Goal: Information Seeking & Learning: Learn about a topic

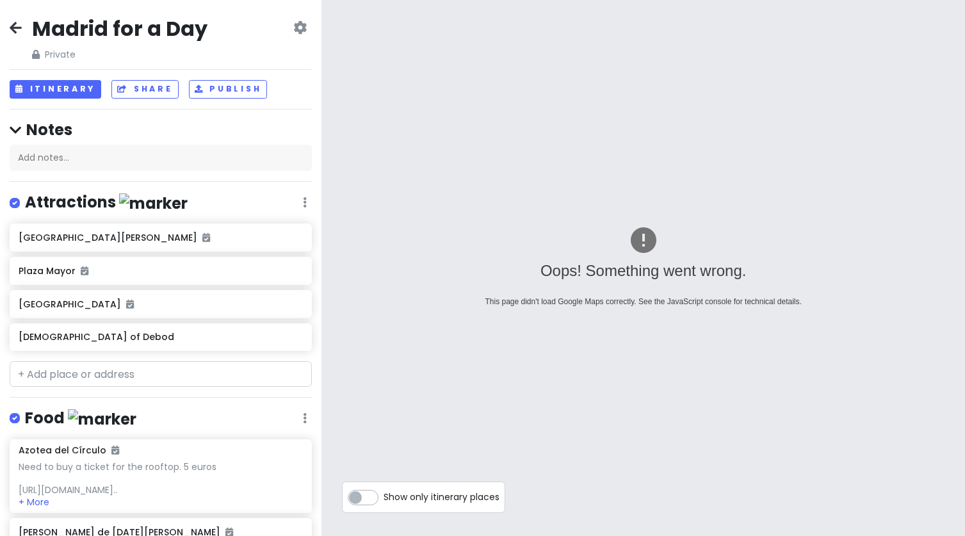
click at [9, 29] on div "Madrid for a Day Private Change Dates Make a Copy Delete Trip Give Feedback 💡 S…" at bounding box center [161, 268] width 322 height 536
click at [17, 29] on icon at bounding box center [16, 27] width 12 height 10
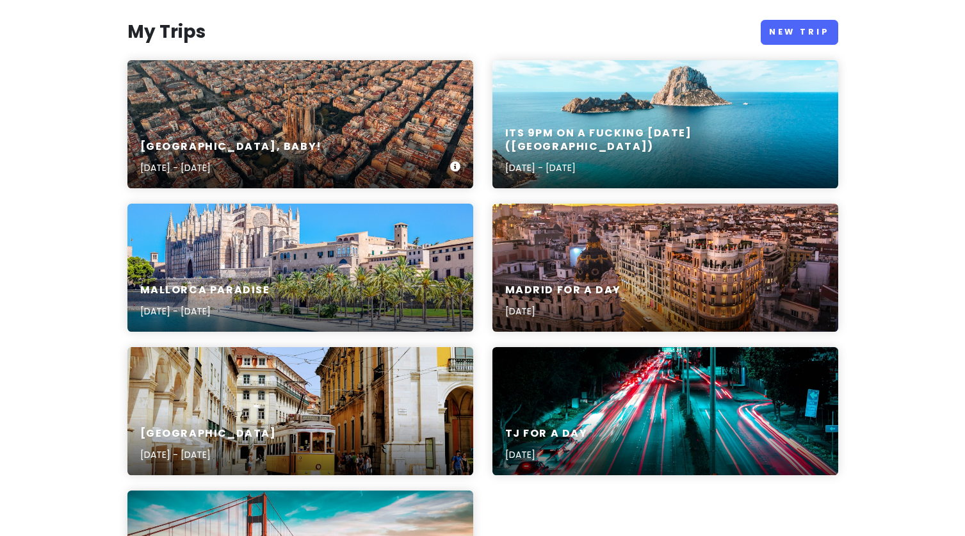
scroll to position [144, 0]
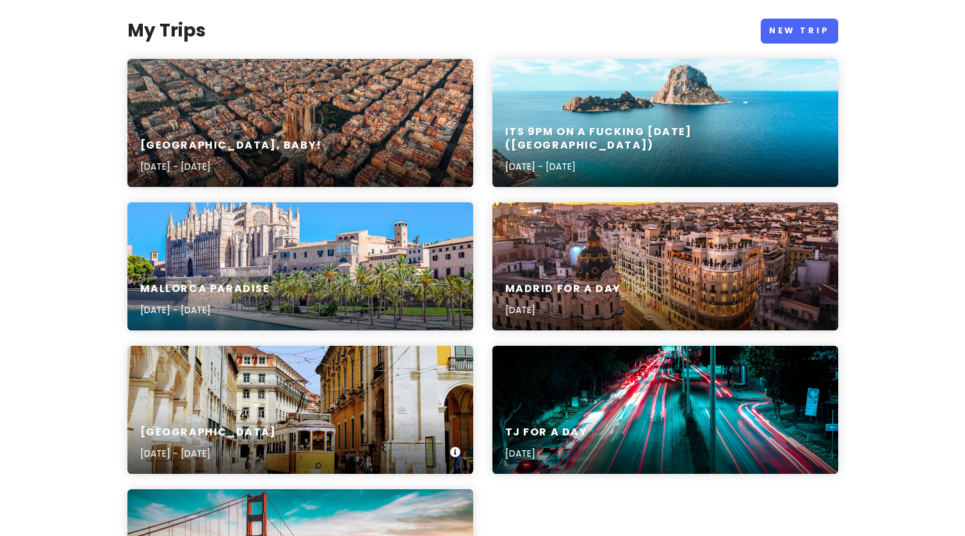
click at [282, 402] on div "[GEOGRAPHIC_DATA] [DATE] - [DATE]" at bounding box center [300, 410] width 346 height 128
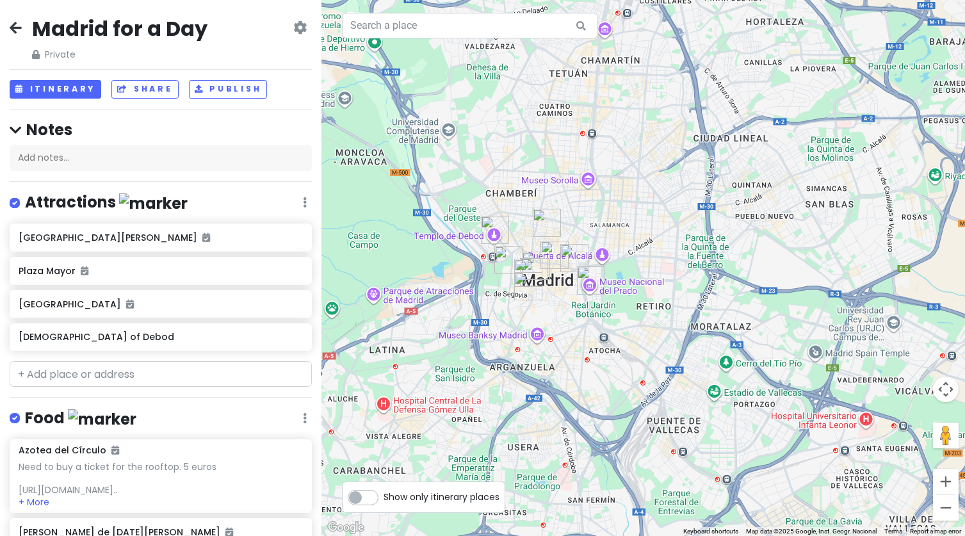
click at [10, 28] on icon at bounding box center [16, 27] width 12 height 10
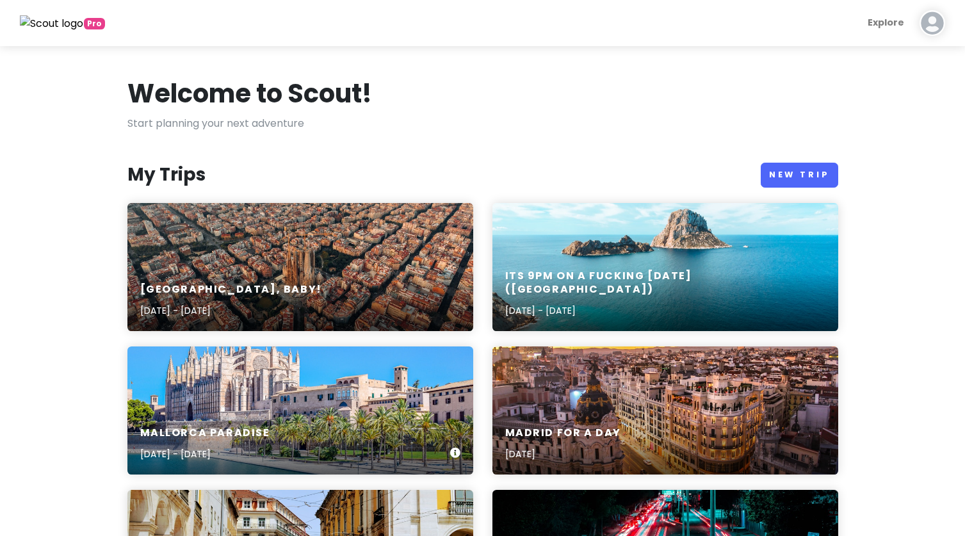
click at [334, 419] on div "Mallorca Paradise Aug 27, 2025 - Aug 30, 2025" at bounding box center [300, 444] width 346 height 61
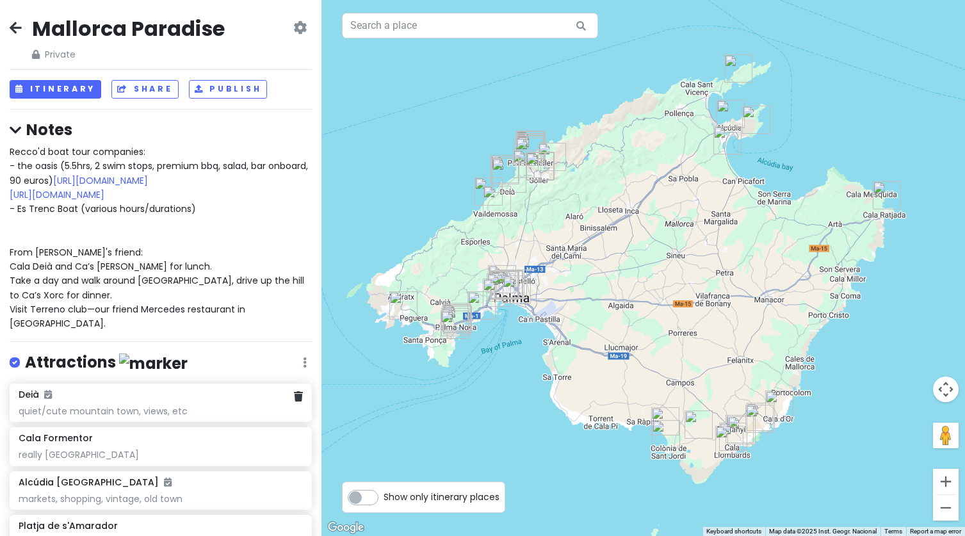
click at [164, 389] on div "Deià" at bounding box center [161, 395] width 284 height 12
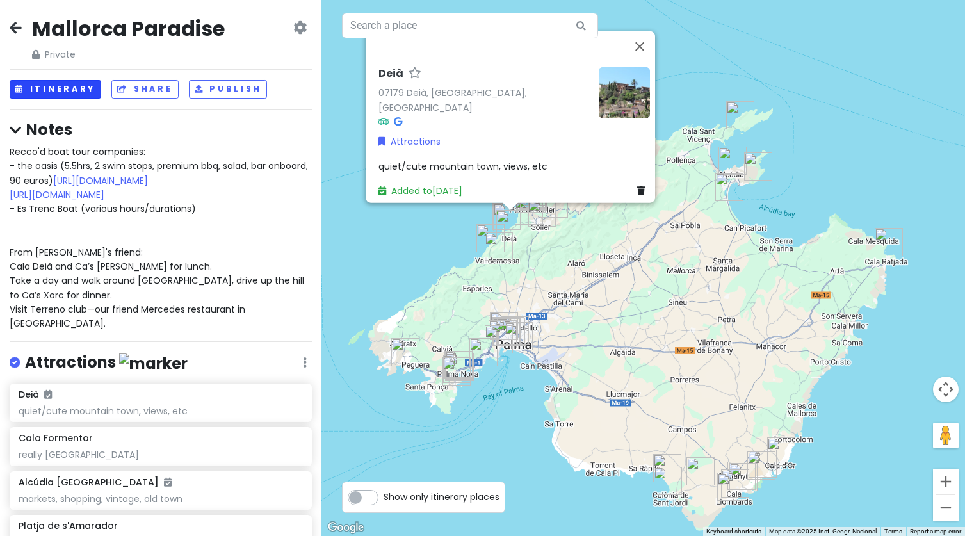
click at [75, 98] on div "Mallorca Paradise Private Change Dates Make a Copy Delete Trip Give Feedback 💡 …" at bounding box center [161, 268] width 322 height 536
click at [60, 87] on button "Itinerary" at bounding box center [56, 89] width 92 height 19
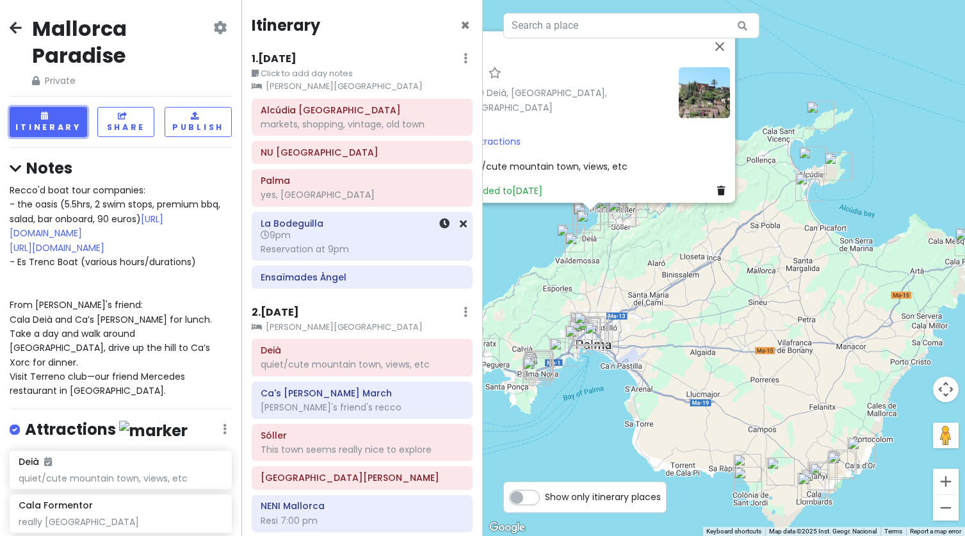
click at [366, 242] on div "La Bodeguilla 9pm Reservation at 9pm" at bounding box center [362, 237] width 203 height 44
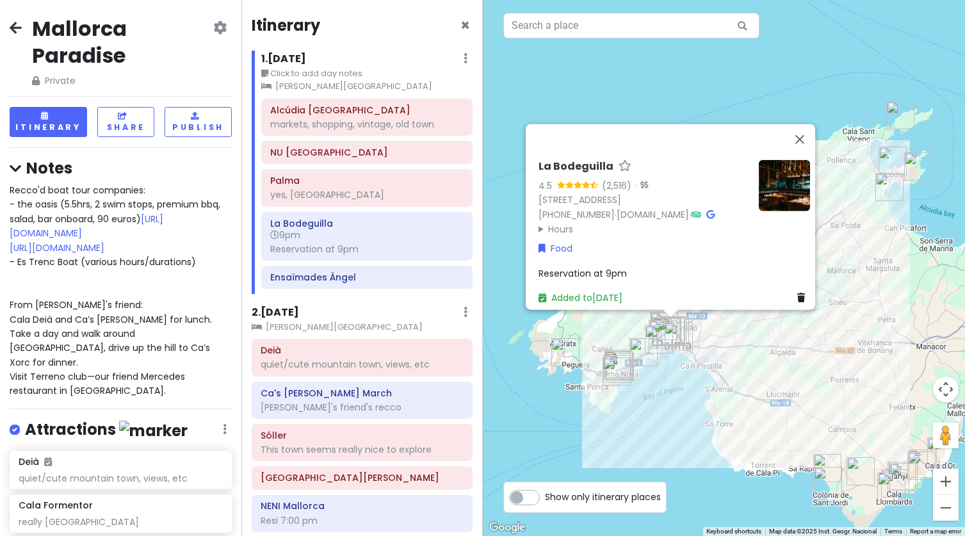
click at [628, 266] on div "Reservation at 9pm" at bounding box center [675, 273] width 272 height 14
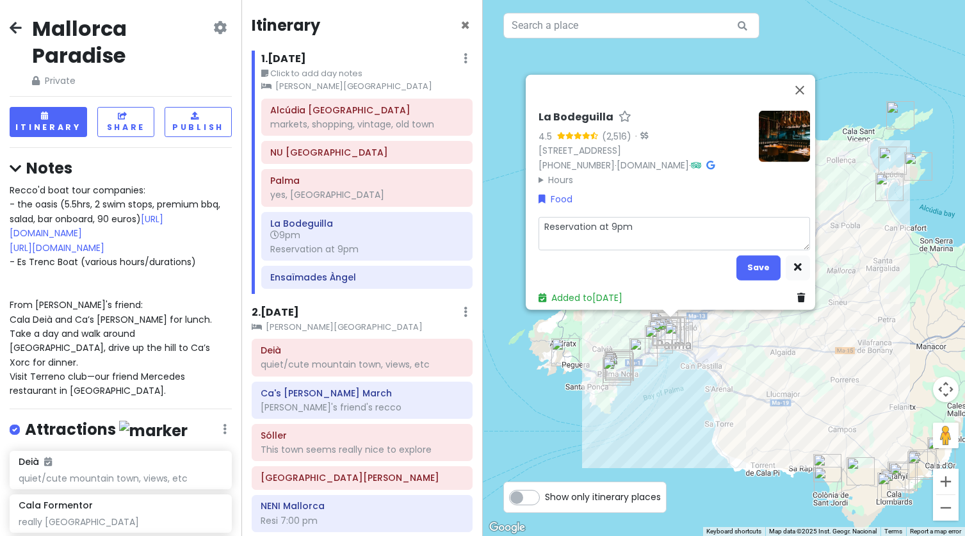
click at [637, 218] on textarea "Reservation at 9pm" at bounding box center [675, 233] width 272 height 33
type textarea "Reservation at 9pm"
type textarea "x"
type textarea "Reservation at 9pm"
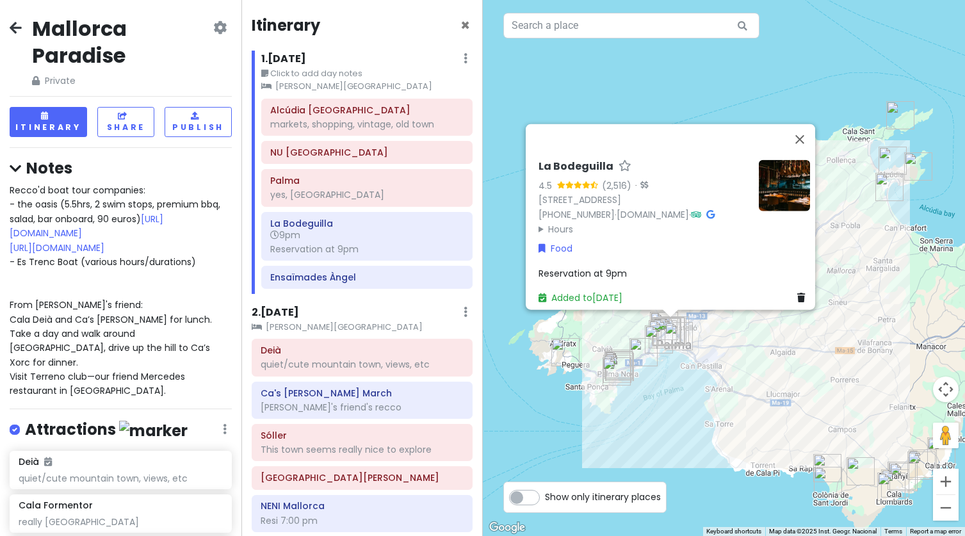
click at [599, 267] on span "Reservation at 9pm" at bounding box center [583, 273] width 88 height 13
type textarea "x"
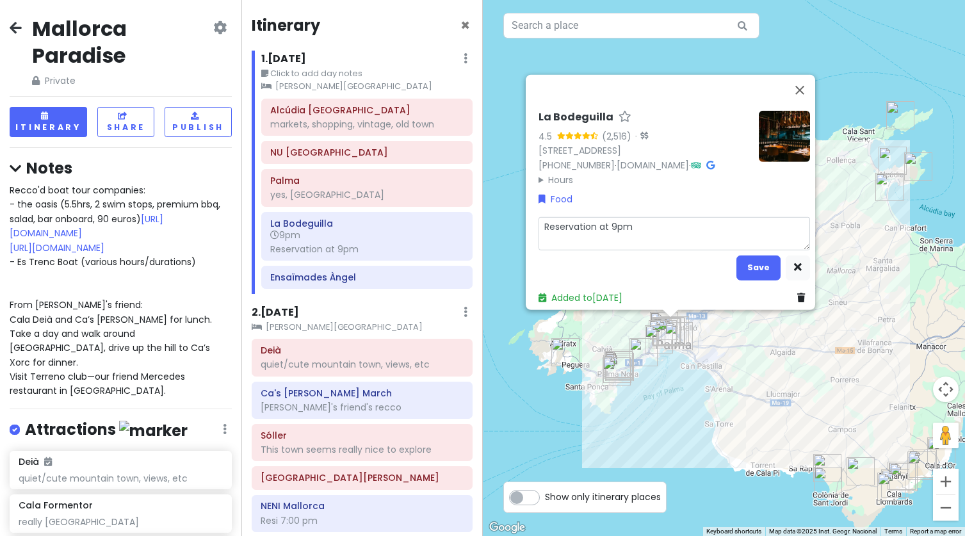
click at [577, 234] on textarea "Reservation at 9pm" at bounding box center [675, 233] width 272 height 33
type textarea "Reservation at 9pm"
type textarea "x"
type textarea "Reservation at 9pm"
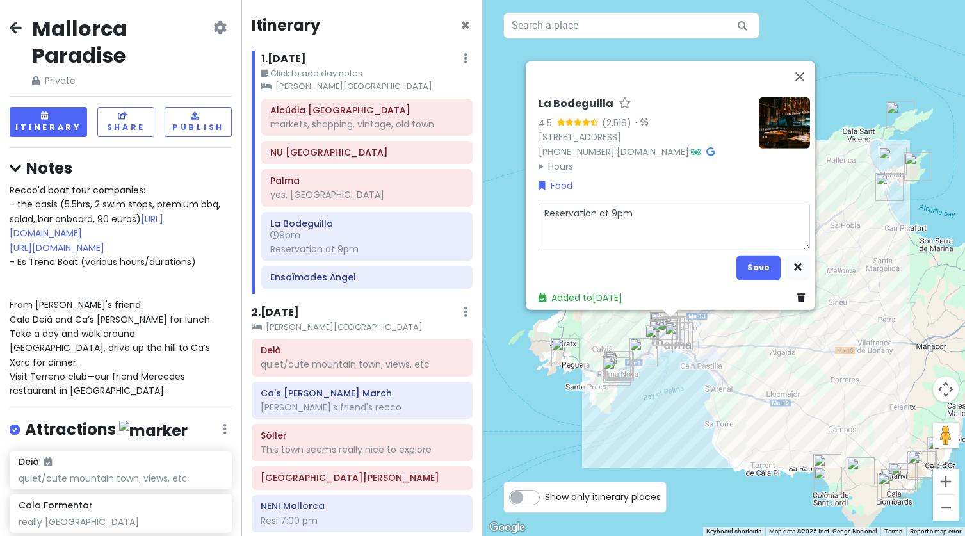
type textarea "x"
type textarea "Reservation at 9pm - ask for tinte de verano - Oysters with shrimp inside - Bee…"
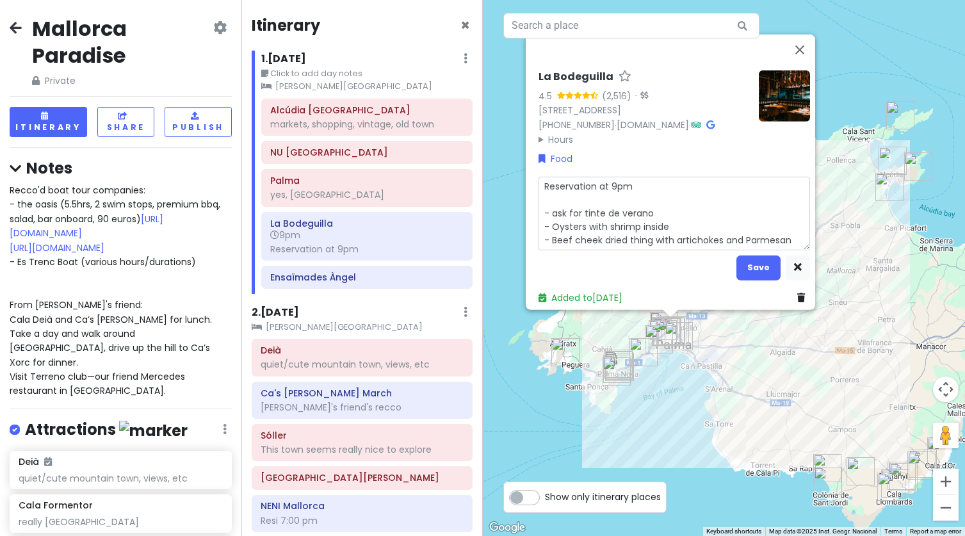
click at [550, 192] on textarea "Reservation at 9pm - ask for tinte de verano - Oysters with shrimp inside - Bee…" at bounding box center [675, 213] width 272 height 74
type textarea "x"
type textarea "Reservation at 9pm - ask for tinte de verano - Oysters with shrimp inside - Bee…"
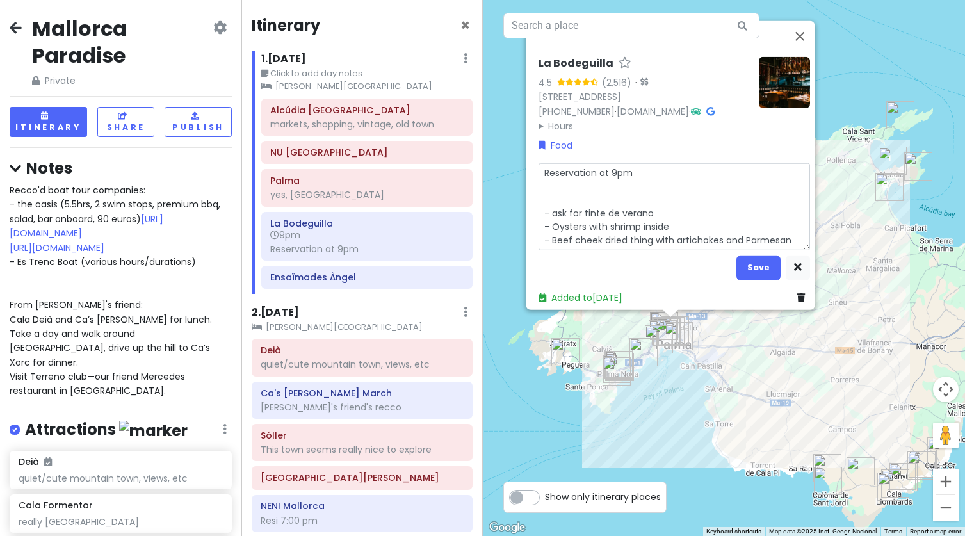
type textarea "x"
type textarea "Reservation at 9pm O - ask for tinte de verano - Oysters with shrimp inside - B…"
type textarea "x"
type textarea "Reservation at 9pm Or - ask for tinte de verano - Oysters with shrimp inside - …"
type textarea "x"
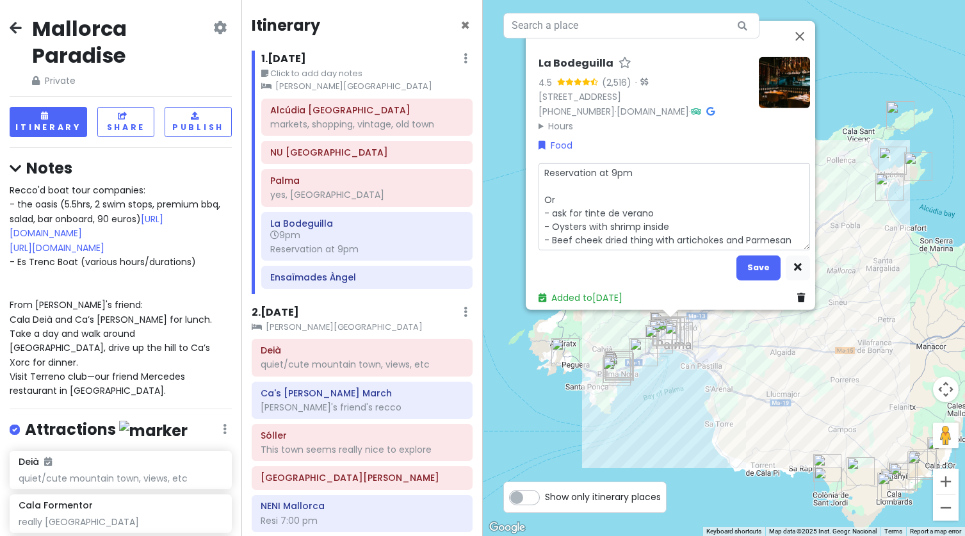
type textarea "Reservation at 9pm Ord - ask for tinte de verano - Oysters with shrimp inside -…"
type textarea "x"
type textarea "Reservation at 9pm Orde - ask for tinte de verano - Oysters with shrimp inside …"
type textarea "x"
type textarea "Reservation at 9pm Order - ask for tinte de verano - Oysters with shrimp inside…"
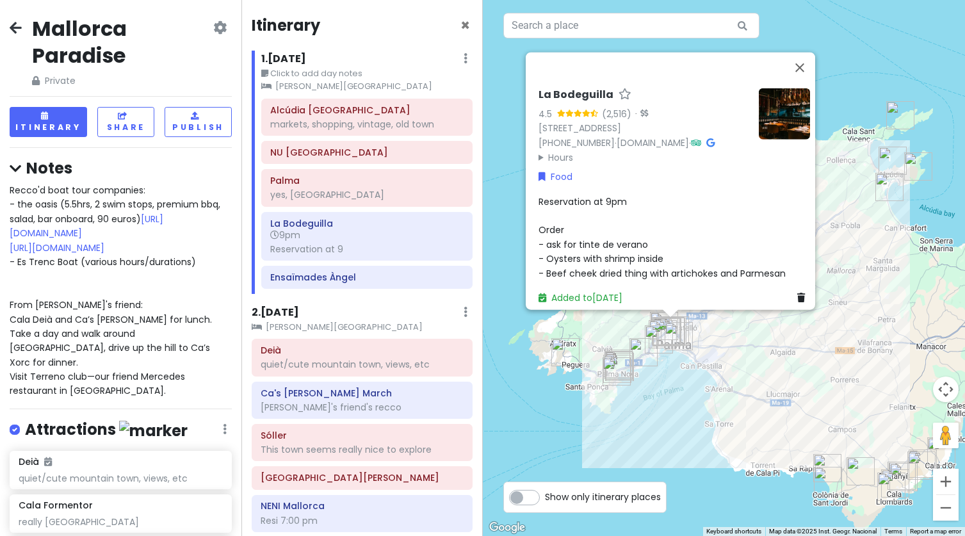
click at [570, 223] on div "Reservation at 9pm Order - ask for tinte de verano - Oysters with shrimp inside…" at bounding box center [675, 237] width 272 height 86
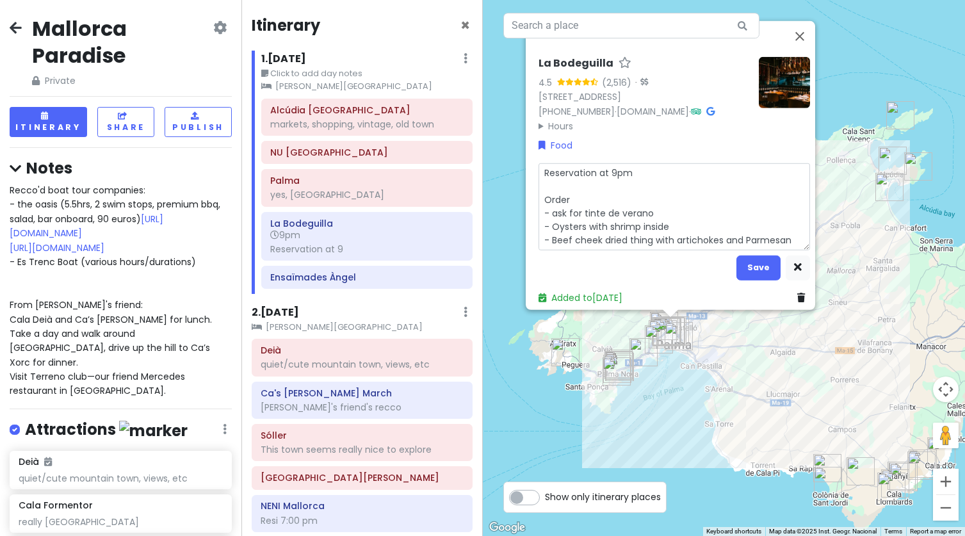
click at [574, 190] on textarea "Reservation at 9pm Order - ask for tinte de verano - Oysters with shrimp inside…" at bounding box center [675, 206] width 272 height 87
type textarea "x"
type textarea "Reservation at 9pm Order: - ask for tinte de verano - Oysters with shrimp insid…"
drag, startPoint x: 578, startPoint y: 206, endPoint x: 546, endPoint y: 206, distance: 32.0
click at [546, 206] on textarea "Reservation at 9pm Order: - ask for tinte de verano - Oysters with shrimp insid…" at bounding box center [675, 206] width 272 height 87
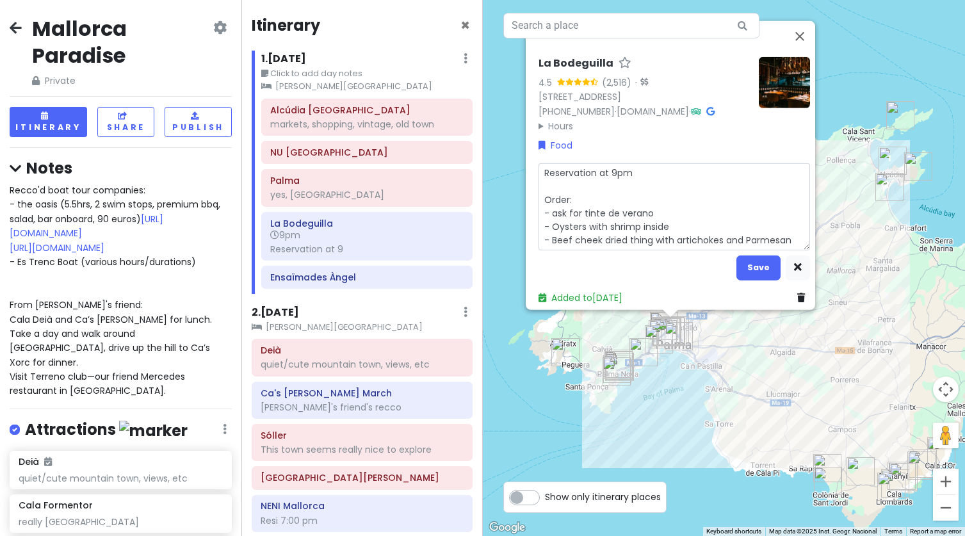
type textarea "x"
type textarea "Reservation at 9pm Order: - tinte de verano - Oysters with shrimp inside - Beef…"
click at [636, 204] on textarea "Reservation at 9pm Order: - tinte de verano - Oysters with shrimp inside - Beef…" at bounding box center [675, 206] width 272 height 87
type textarea "x"
type textarea "Reservation at 9pm Order: - tinte de verano ( - Oysters with shrimp inside - Be…"
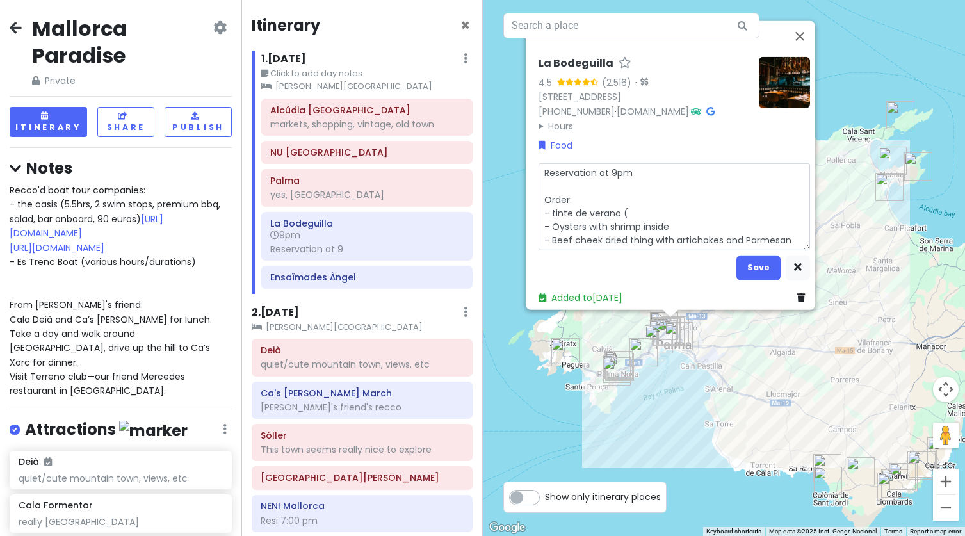
type textarea "x"
type textarea "Reservation at 9pm Order: - tinte de verano (a - Oysters with shrimp inside - B…"
type textarea "x"
type textarea "Reservation at 9pm Order: - tinte de verano ( - Oysters with shrimp inside - Be…"
type textarea "x"
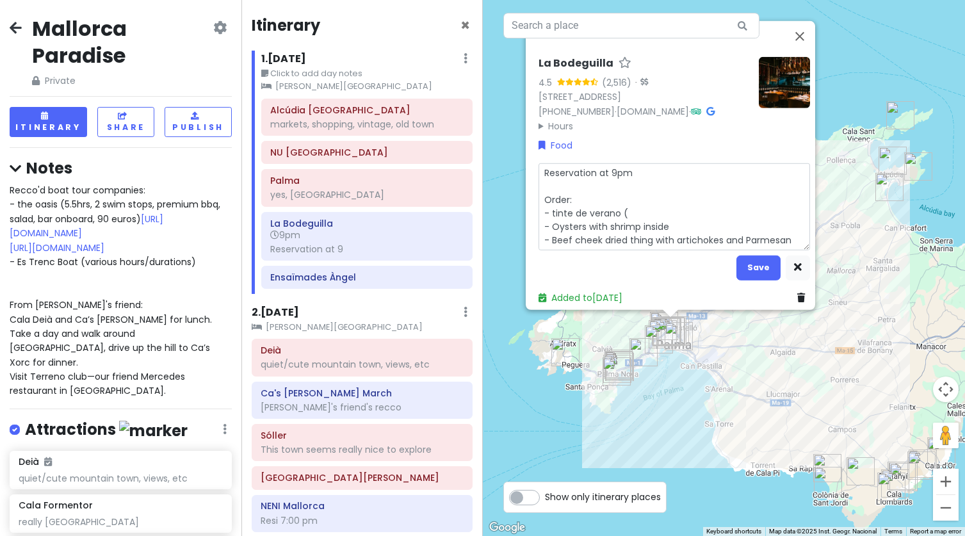
type textarea "Reservation at 9pm Order: - tinte de verano (i - Oysters with shrimp inside - B…"
type textarea "x"
type textarea "Reservation at 9pm Order: - tinte de verano (it - Oysters with shrimp inside - …"
type textarea "x"
type textarea "Reservation at 9pm Order: - tinte de verano (its - Oysters with shrimp inside -…"
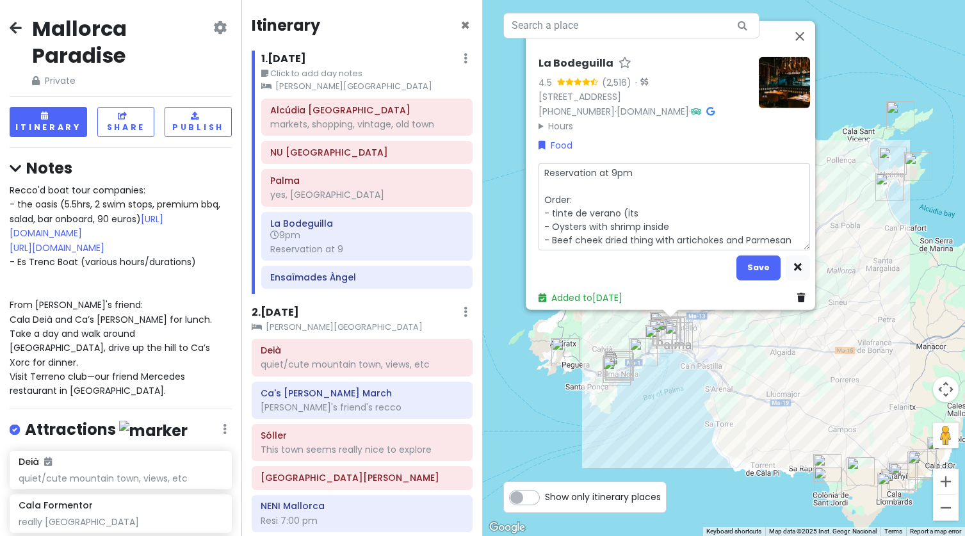
type textarea "x"
type textarea "Reservation at 9pm Order: - tinte de verano (its - Oysters with shrimp inside -…"
type textarea "x"
type textarea "Reservation at 9pm Order: - tinte de verano (its a - Oysters with shrimp inside…"
type textarea "x"
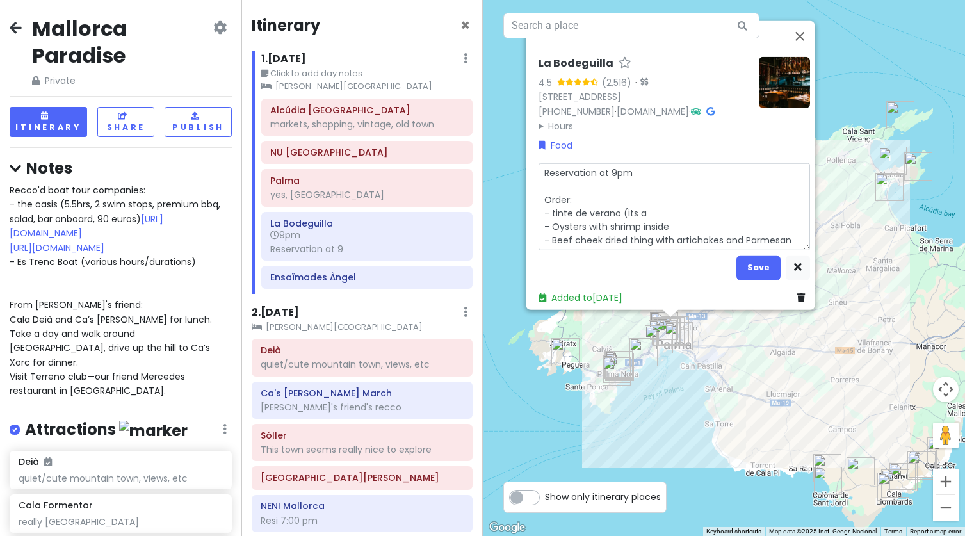
type textarea "Reservation at 9pm Order: - tinte de verano (its a - Oysters with shrimp inside…"
type textarea "x"
type textarea "Reservation at 9pm Order: - tinte de verano (its a d - Oysters with shrimp insi…"
type textarea "x"
type textarea "Reservation at 9pm Order: - tinte de verano (its a dr - Oysters with shrimp ins…"
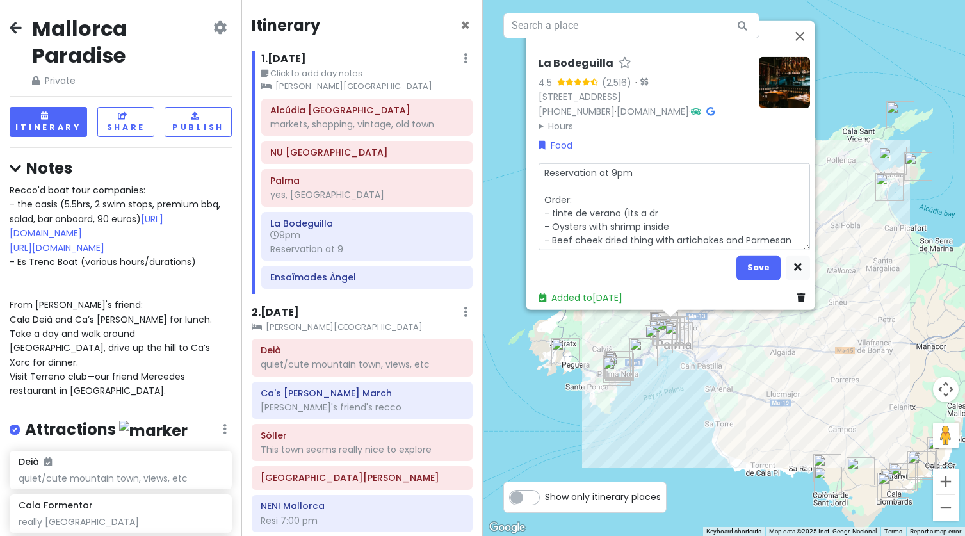
type textarea "x"
type textarea "Reservation at 9pm Order: - tinte de verano (its a dri - Oysters with shrimp in…"
type textarea "x"
type textarea "Reservation at 9pm Order: - tinte de verano (its a drink - Oysters with shrimp …"
type textarea "x"
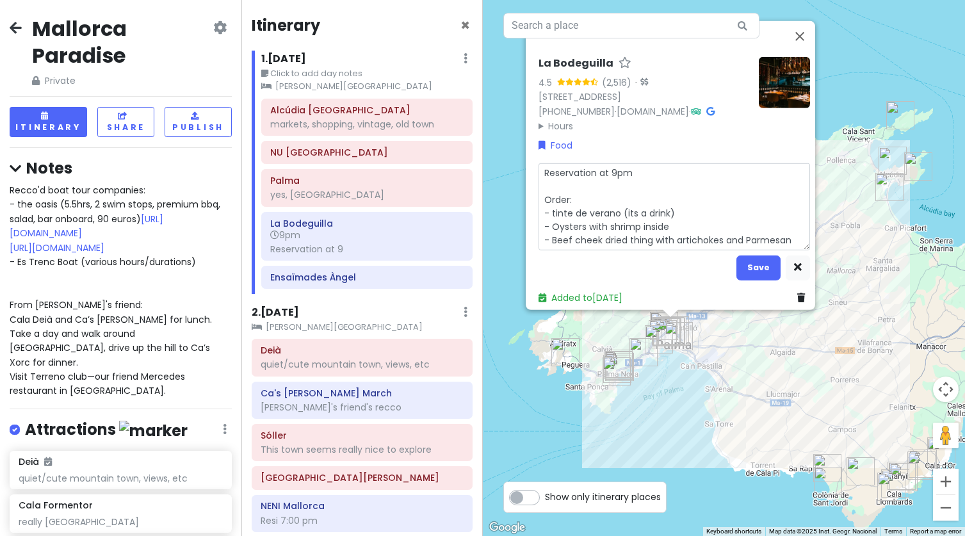
click at [675, 222] on textarea "Reservation at 9pm Order: - tinte de verano (its a drink) - Oysters with shrimp…" at bounding box center [675, 206] width 272 height 87
click at [792, 237] on textarea "Reservation at 9pm Order: - tinte de verano (its a drink) - Oysters with shrimp…" at bounding box center [675, 206] width 272 height 87
type textarea "Reservation at 9pm Order: - tinte de verano (its a drink) - Oysters with shrimp…"
click at [755, 259] on button "Save" at bounding box center [759, 267] width 44 height 25
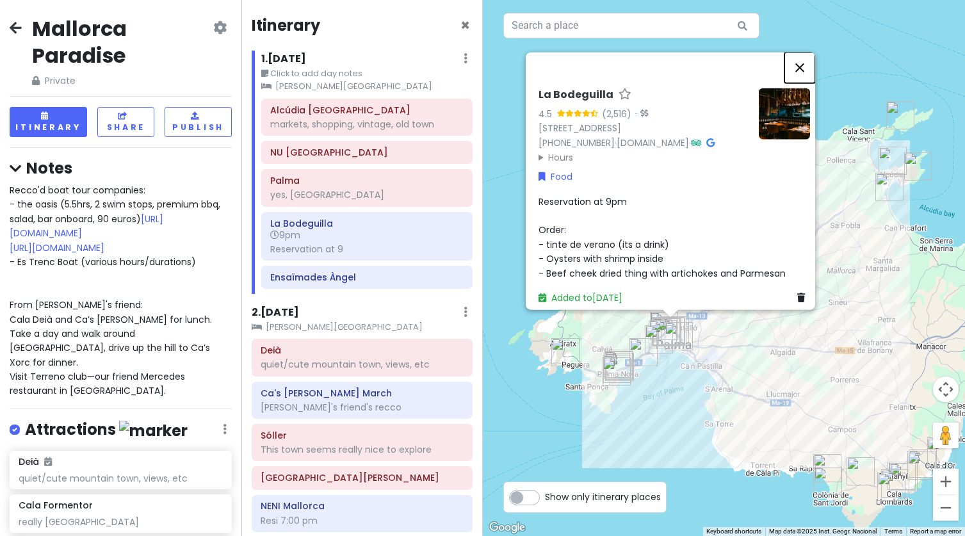
click at [807, 52] on button "Close" at bounding box center [800, 67] width 31 height 31
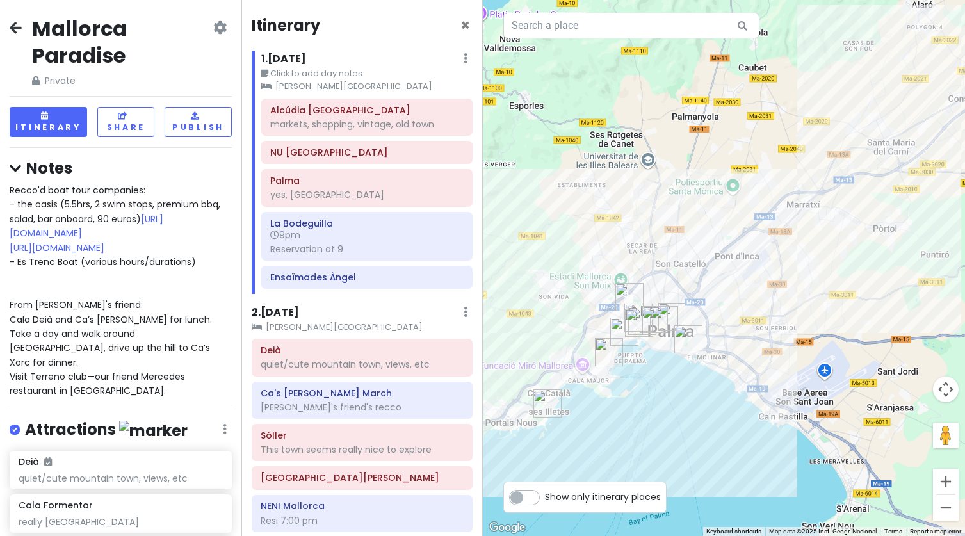
drag, startPoint x: 680, startPoint y: 334, endPoint x: 748, endPoint y: 327, distance: 68.3
click at [748, 329] on div at bounding box center [724, 268] width 483 height 536
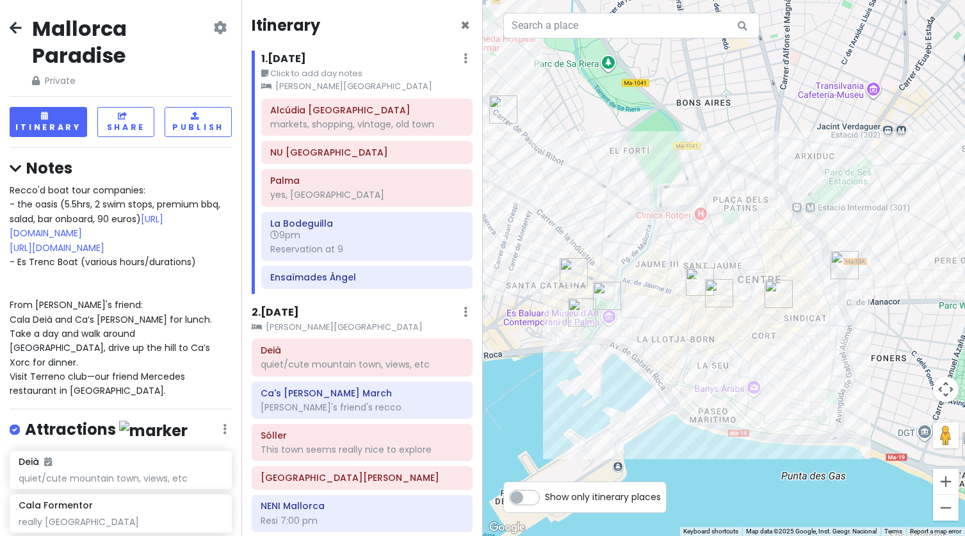
click at [715, 287] on img "LILI’S | Brunch & Cocktails" at bounding box center [719, 293] width 28 height 28
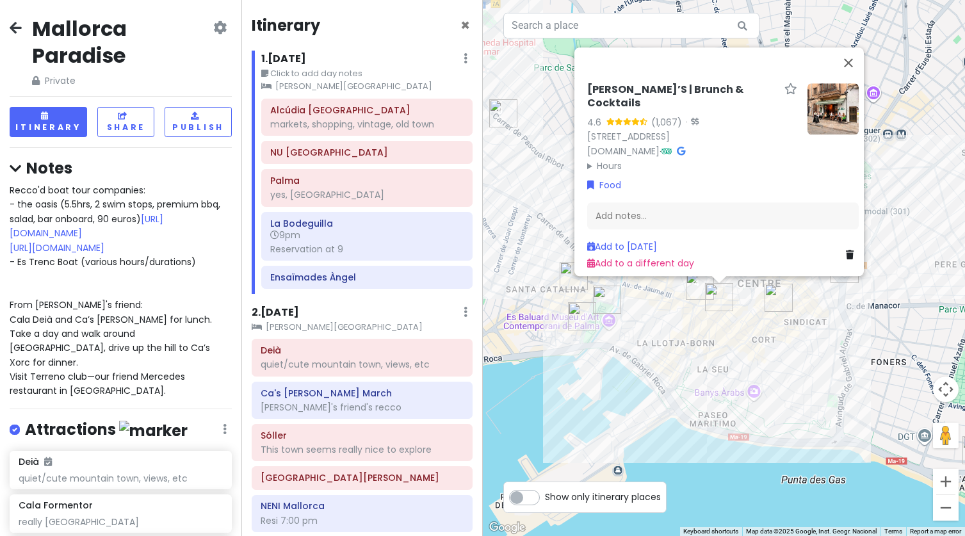
click at [828, 97] on img at bounding box center [833, 108] width 51 height 51
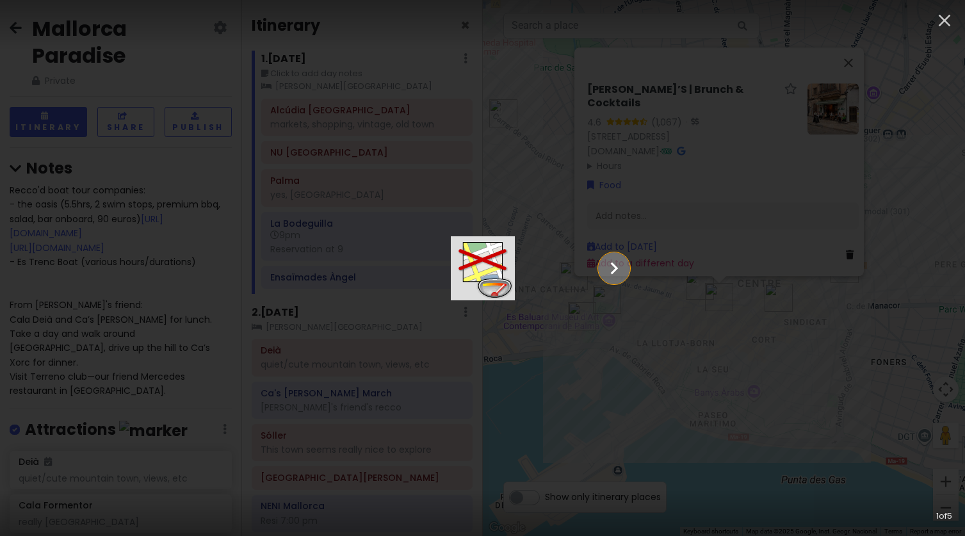
click at [627, 276] on icon "Show slide 2 of 5" at bounding box center [614, 268] width 24 height 31
click at [627, 276] on icon "Show slide 3 of 5" at bounding box center [614, 268] width 24 height 31
click at [627, 276] on icon "Show slide 4 of 5" at bounding box center [614, 268] width 24 height 31
click at [627, 276] on icon "Show slide 5 of 5" at bounding box center [614, 268] width 24 height 31
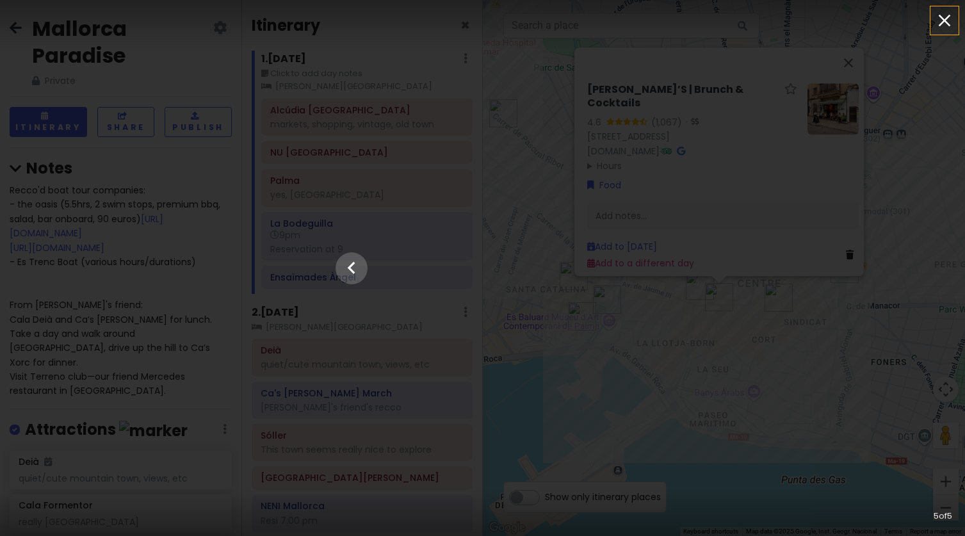
click at [940, 20] on icon "button" at bounding box center [945, 20] width 21 height 21
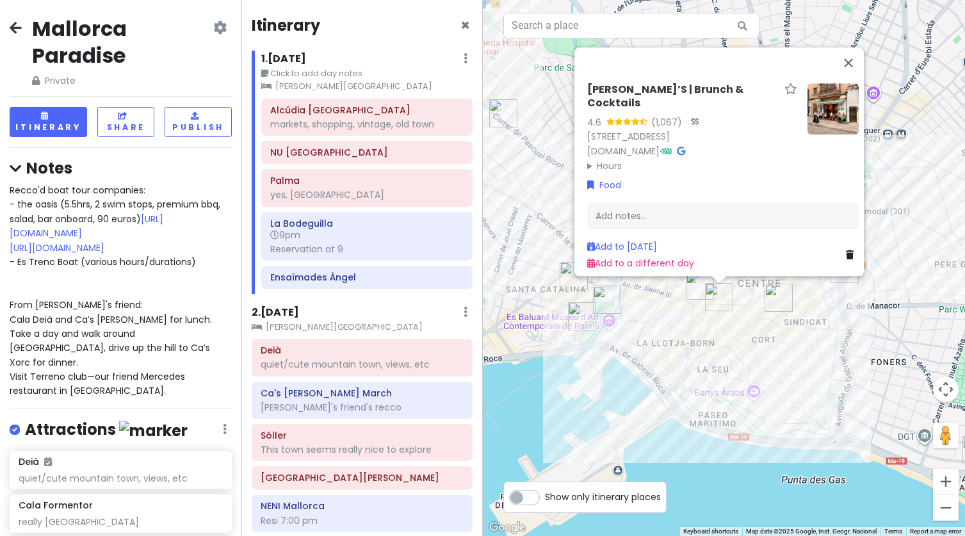
click at [774, 297] on img "Brunchit" at bounding box center [779, 298] width 28 height 28
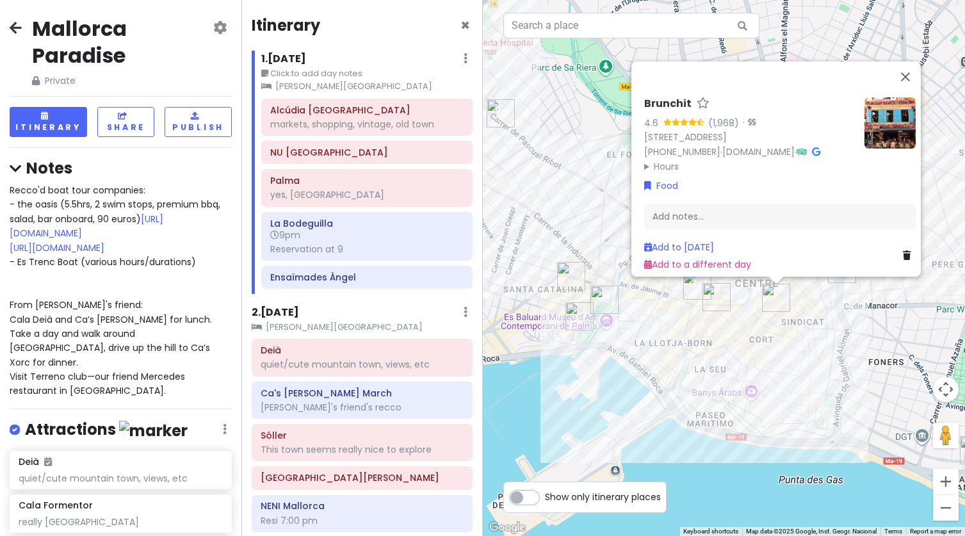
click at [885, 108] on img at bounding box center [890, 122] width 51 height 51
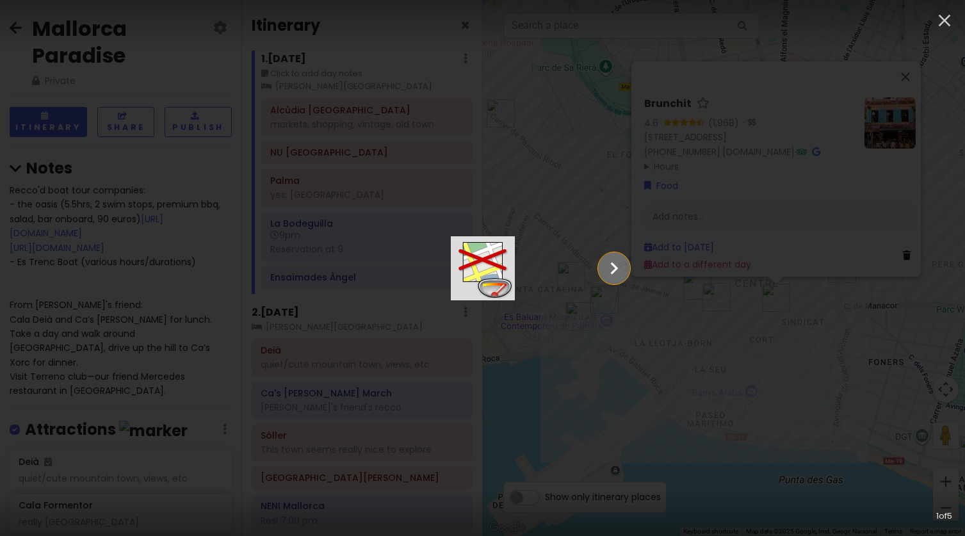
click at [630, 260] on button "Show slide 2 of 5" at bounding box center [614, 268] width 32 height 32
click at [627, 262] on icon "Show slide 3 of 5" at bounding box center [614, 268] width 24 height 31
click at [627, 262] on icon "Show slide 4 of 5" at bounding box center [614, 268] width 24 height 31
click at [618, 266] on icon "Show slide 5 of 5" at bounding box center [615, 268] width 8 height 12
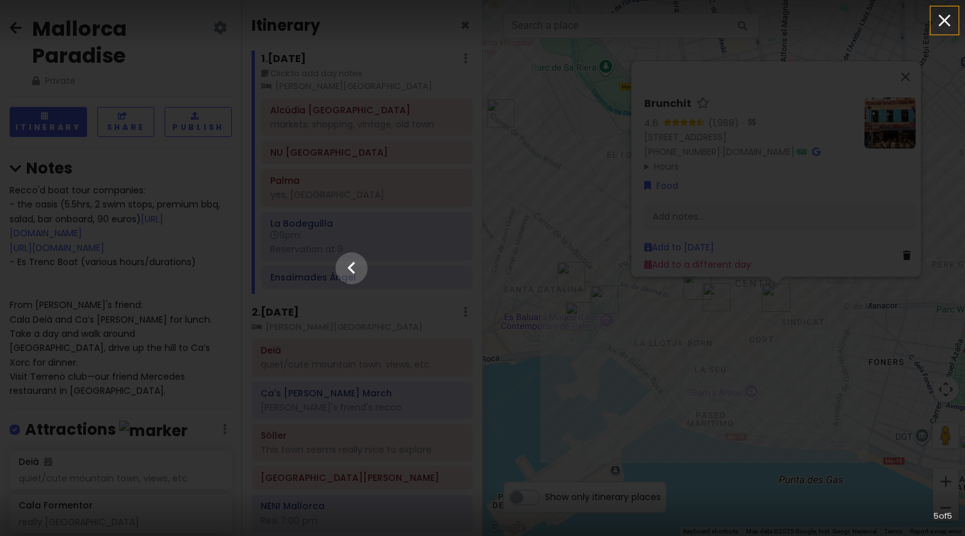
click at [944, 19] on icon "button" at bounding box center [945, 21] width 12 height 12
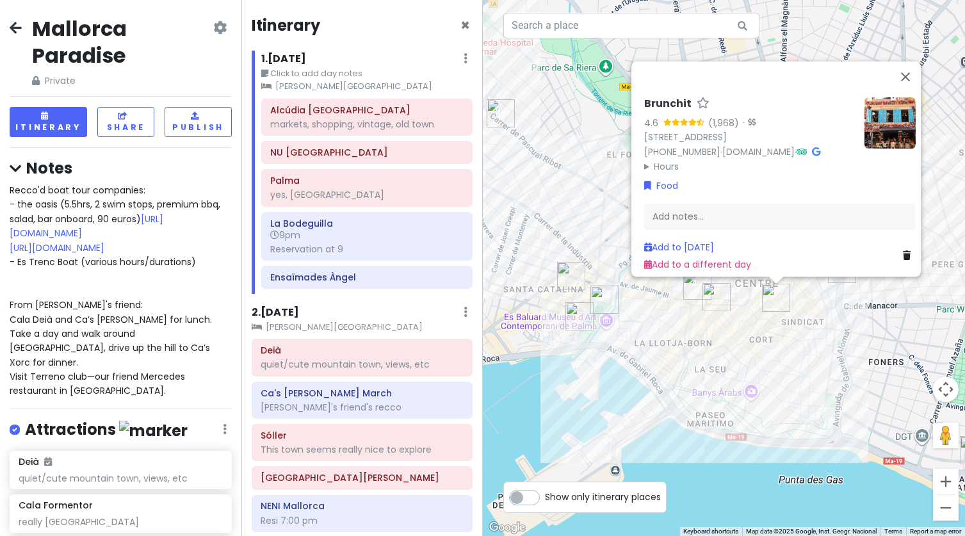
click at [589, 293] on div "Brunchit 4.6 (1,968) · Plaza Capellers, 2, Centre, 07002 Palma, Illes Balears, …" at bounding box center [724, 268] width 483 height 536
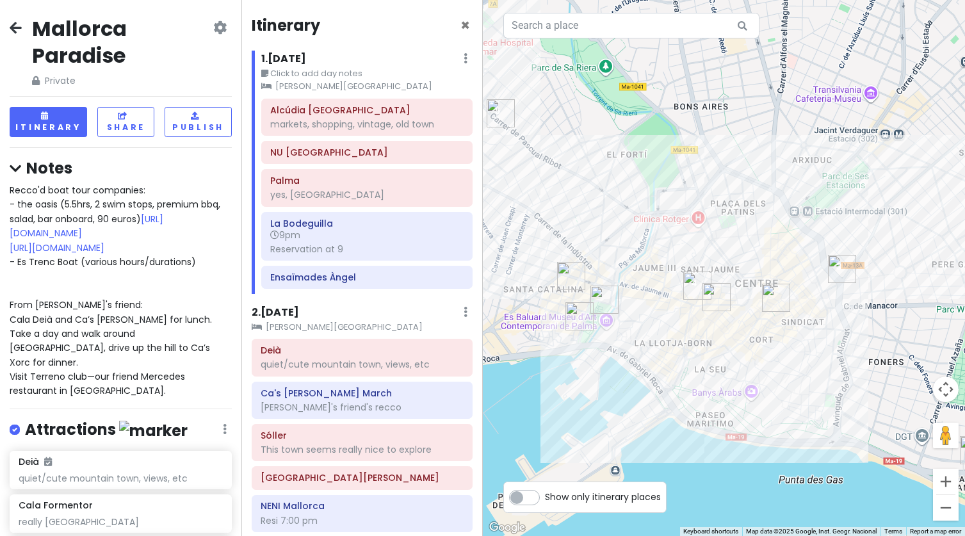
click at [597, 296] on img "Café Poupette" at bounding box center [605, 300] width 28 height 28
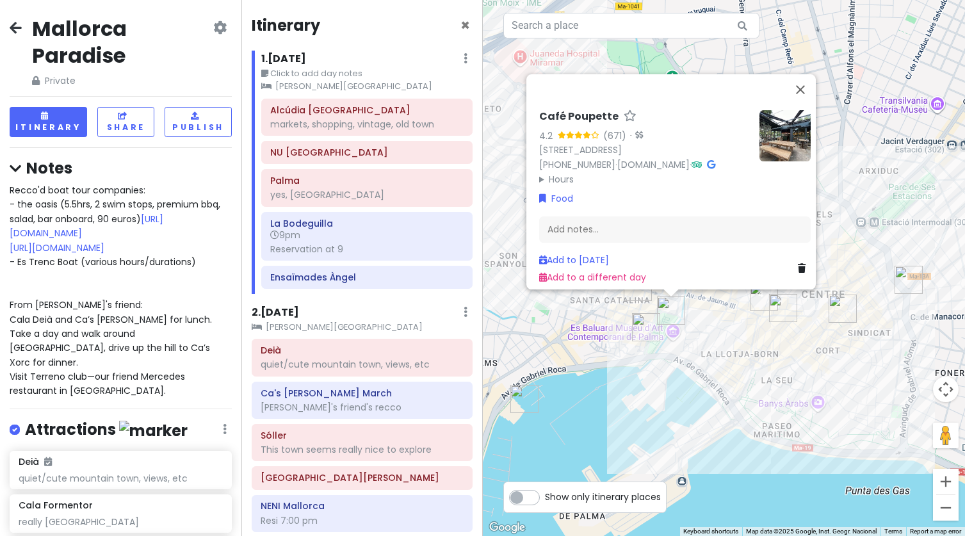
click at [776, 110] on img at bounding box center [785, 135] width 51 height 51
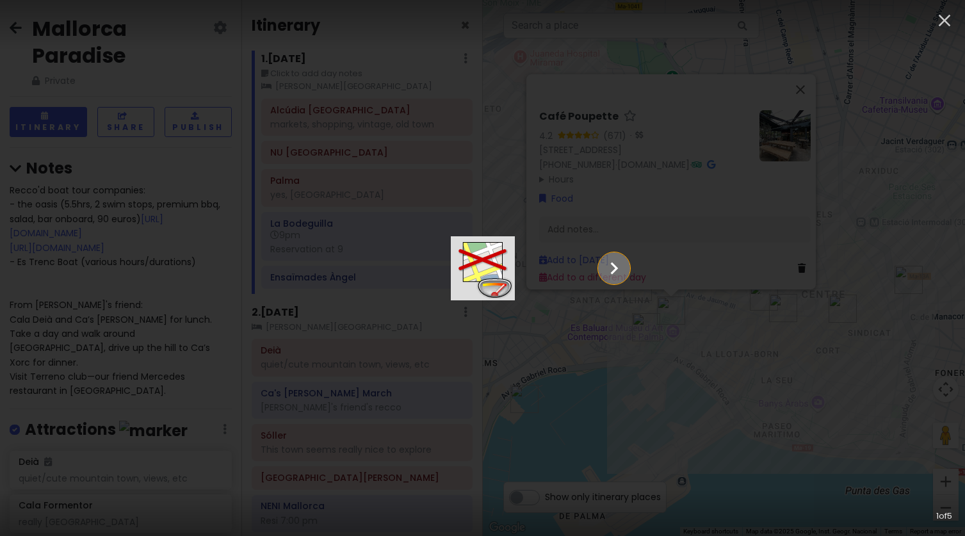
click at [627, 256] on icon "Show slide 2 of 5" at bounding box center [614, 268] width 24 height 31
click at [627, 258] on icon "Show slide 3 of 5" at bounding box center [614, 268] width 24 height 31
click at [627, 258] on icon "Show slide 4 of 5" at bounding box center [614, 268] width 24 height 31
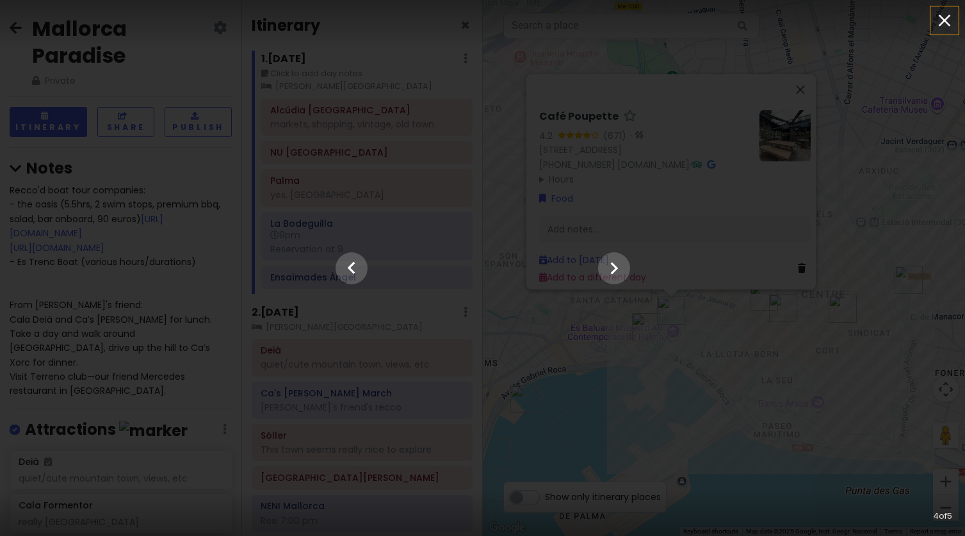
click at [946, 22] on icon "button" at bounding box center [945, 21] width 12 height 12
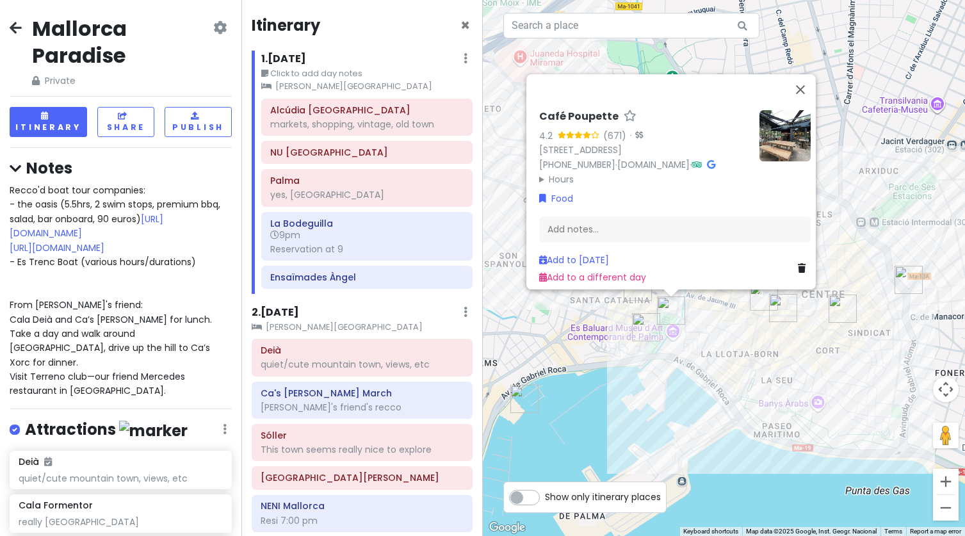
click at [637, 293] on img "RIKITO" at bounding box center [638, 287] width 28 height 28
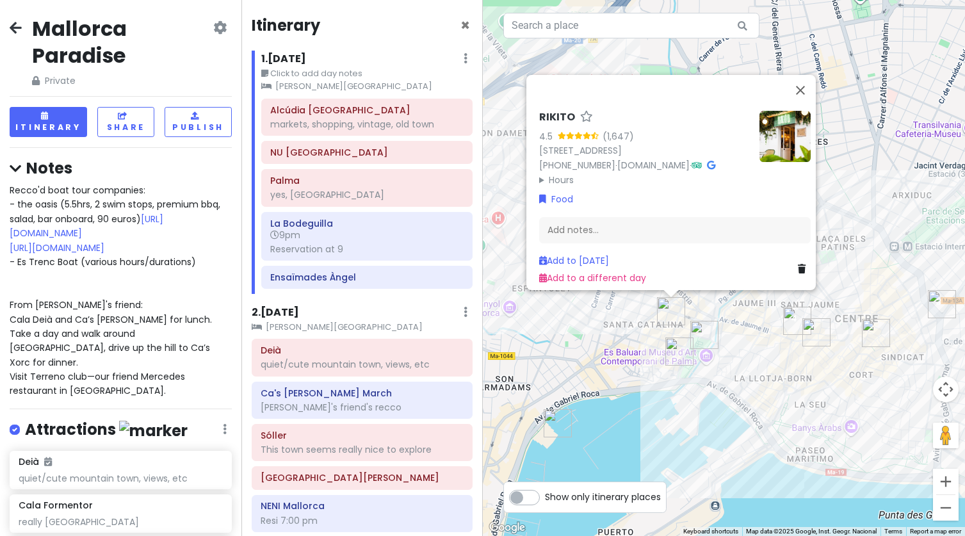
click at [773, 111] on img at bounding box center [785, 136] width 51 height 51
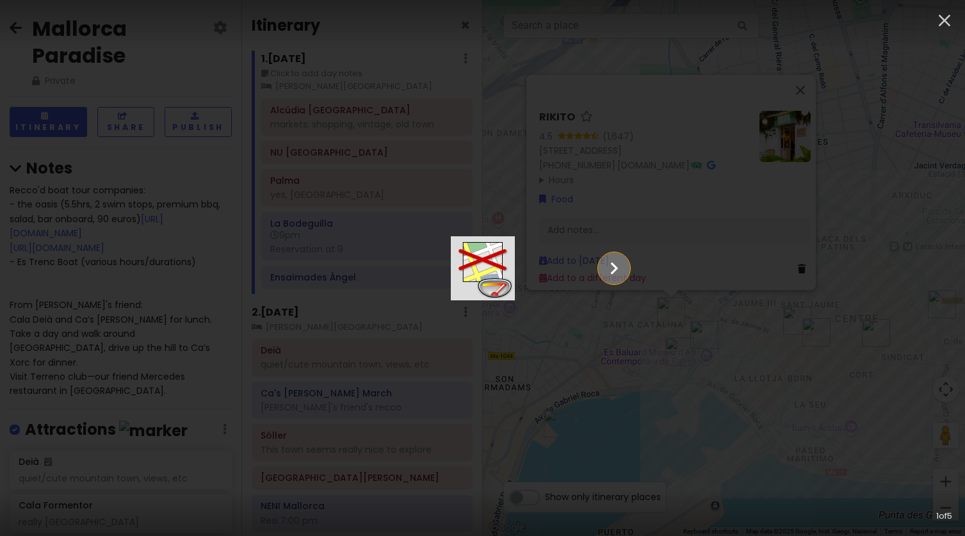
click at [627, 276] on icon "Show slide 2 of 5" at bounding box center [614, 268] width 24 height 31
click at [627, 277] on icon "Show slide 3 of 5" at bounding box center [614, 268] width 24 height 31
click at [627, 277] on icon "Show slide 4 of 5" at bounding box center [614, 268] width 24 height 31
click at [627, 277] on icon "Show slide 5 of 5" at bounding box center [614, 268] width 24 height 31
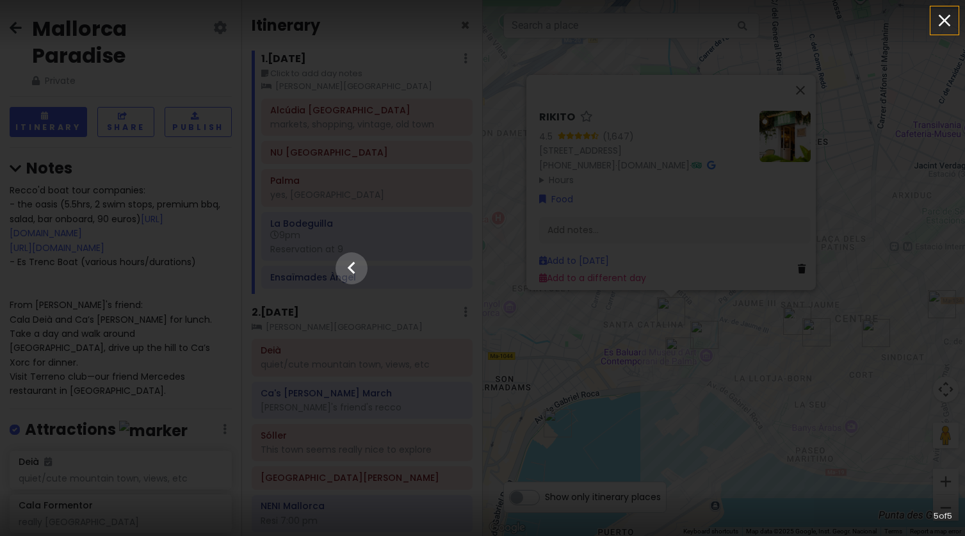
click at [944, 17] on icon "button" at bounding box center [945, 20] width 21 height 21
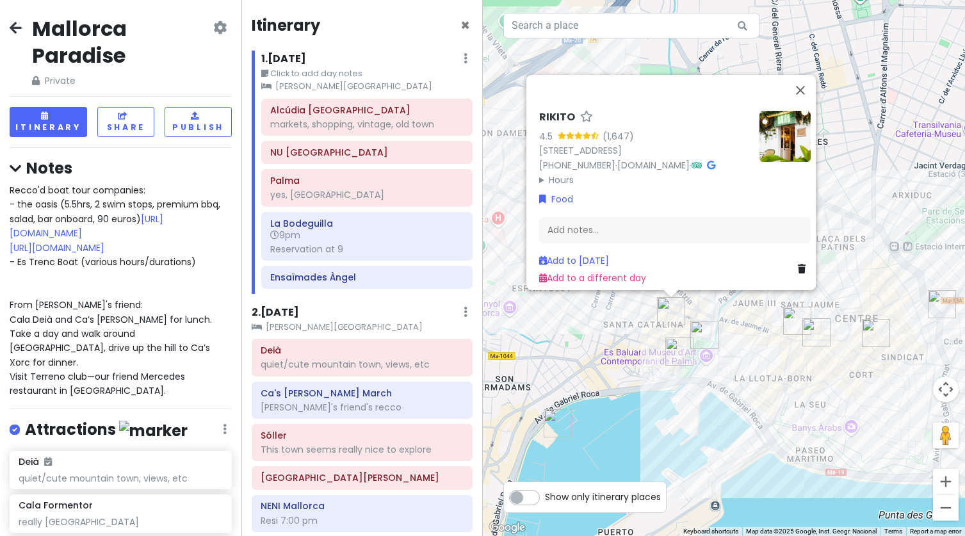
click at [824, 369] on div "RIKITO 4.5 (1,647) C. de la Fàbrica, 25, Ponent, 07013 Palma, Illes Balears, Sp…" at bounding box center [724, 268] width 483 height 536
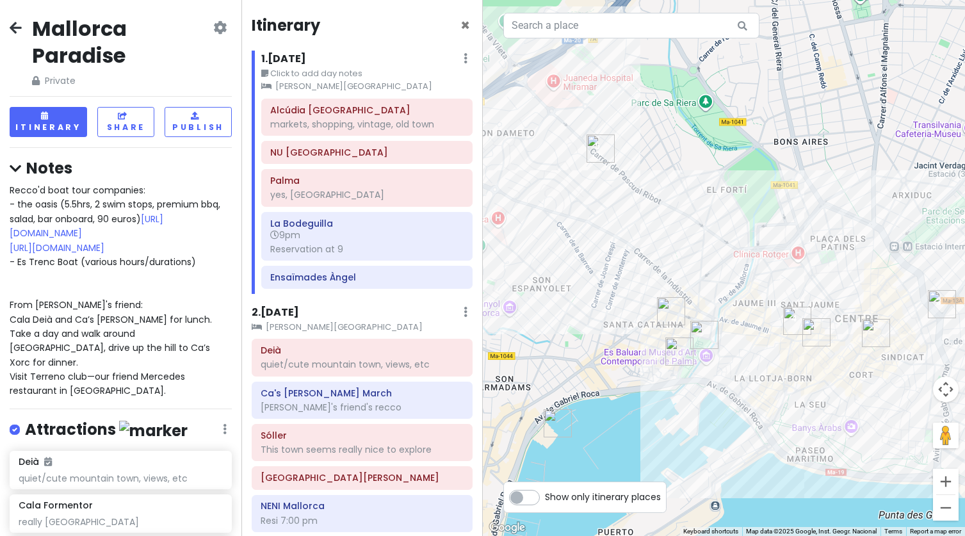
click at [812, 329] on img "LILI’S | Brunch & Cocktails" at bounding box center [817, 332] width 28 height 28
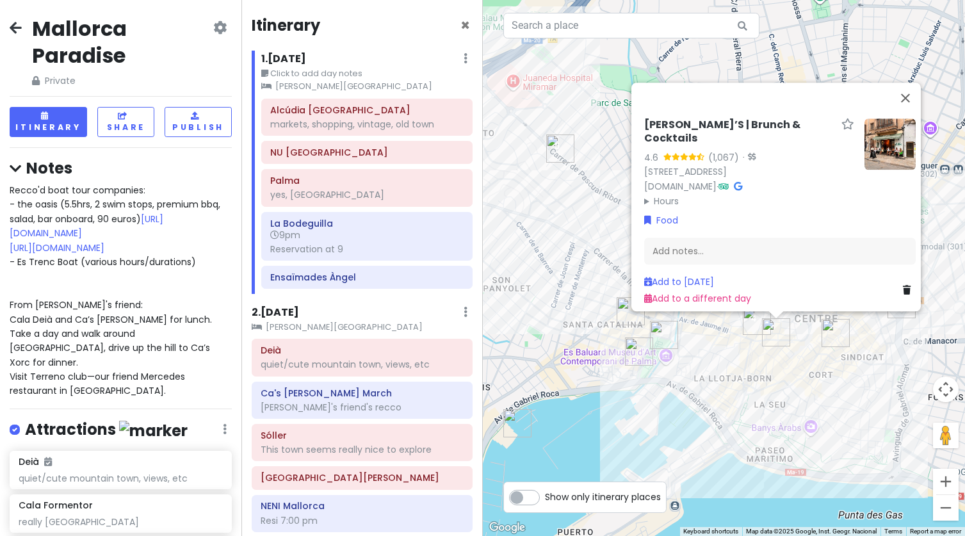
click at [766, 361] on div "LILI’S | Brunch & Cocktails 4.6 (1,067) · Plaça del Mercat, 3, Centre, 07001 Pa…" at bounding box center [724, 268] width 483 height 536
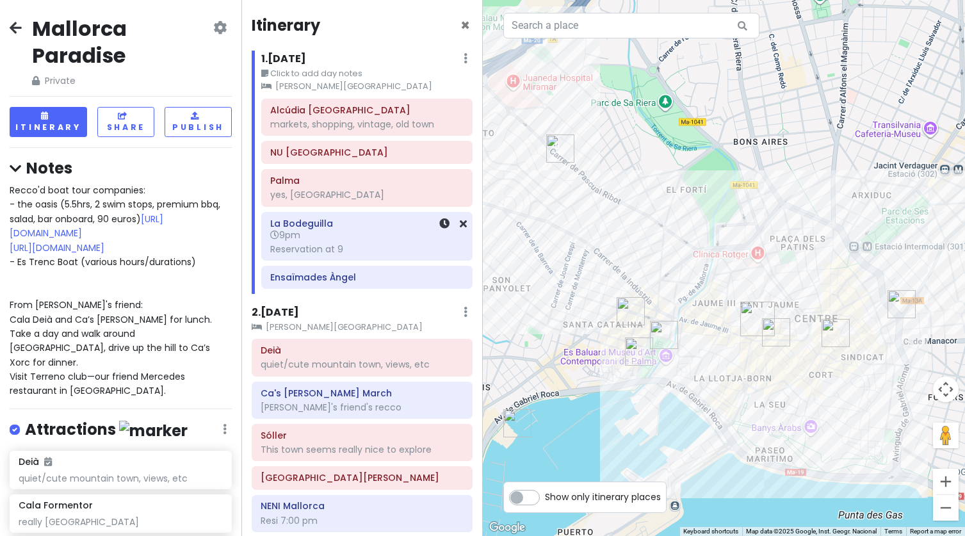
click at [347, 232] on h6 "9pm" at bounding box center [366, 235] width 193 height 12
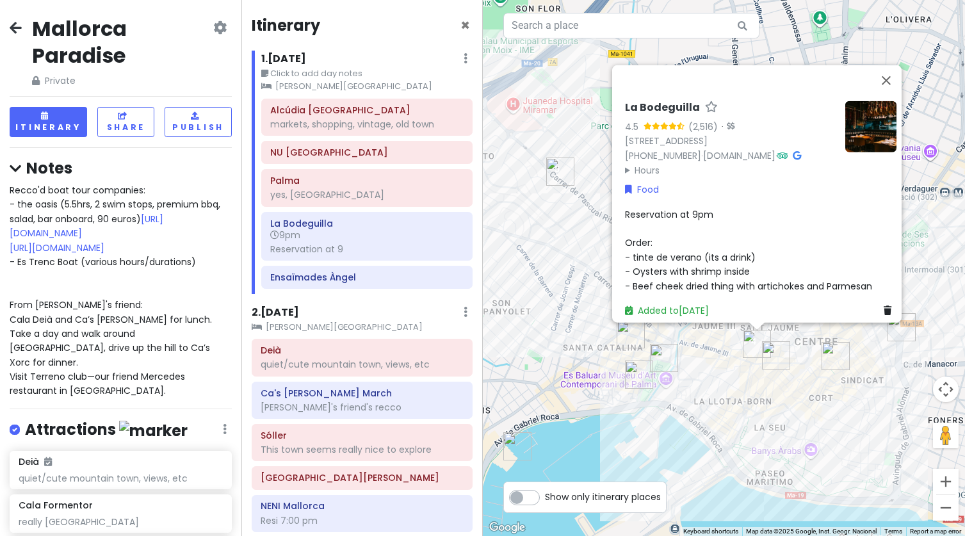
click at [645, 240] on span "Reservation at 9pm Order: - tinte de verano (its a drink) - Oysters with shrimp…" at bounding box center [748, 250] width 247 height 85
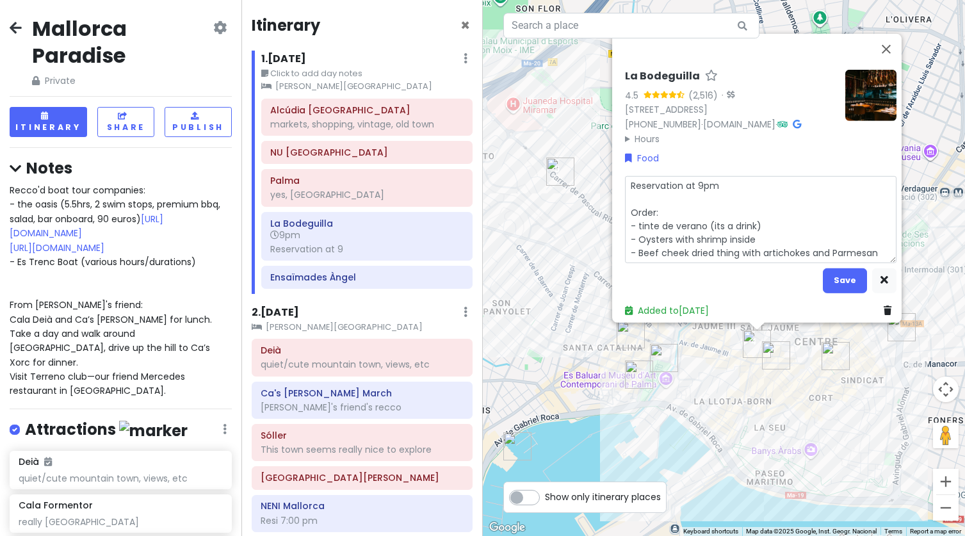
click at [637, 200] on textarea "Reservation at 9pm Order: - tinte de verano (its a drink) - Oysters with shrimp…" at bounding box center [761, 219] width 272 height 87
click at [634, 191] on textarea "Reservation at 9pm Order: - tinte de verano (its a drink) - Oysters with shrimp…" at bounding box center [761, 219] width 272 height 87
type textarea "x"
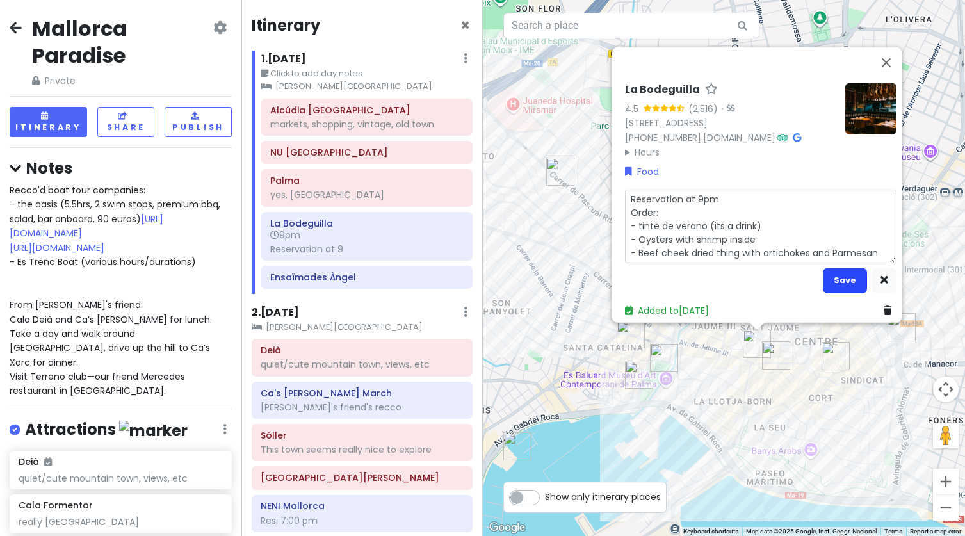
type textarea "Reservation at 9pm Order: - tinte de verano (its a drink) - Oysters with shrimp…"
click at [841, 272] on button "Save" at bounding box center [845, 280] width 44 height 25
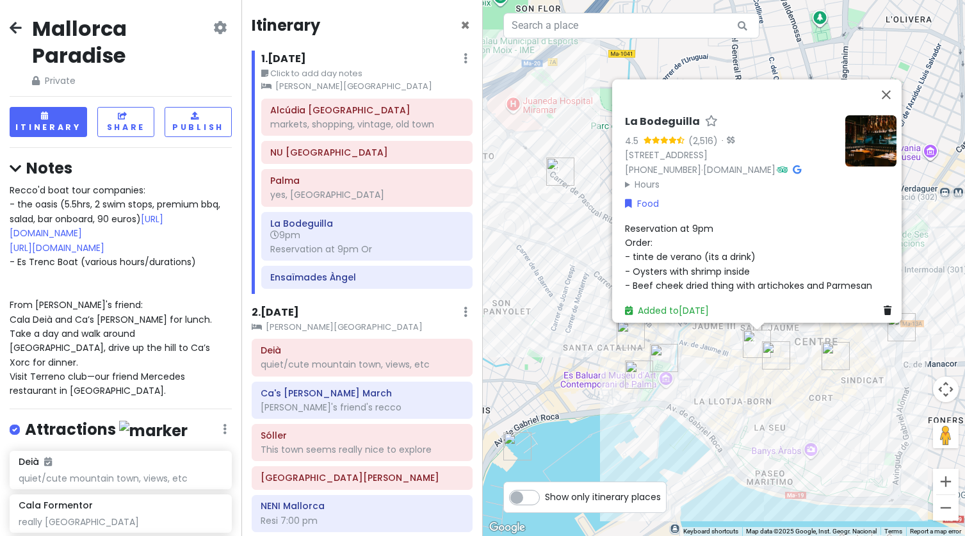
click at [19, 26] on icon at bounding box center [16, 27] width 12 height 10
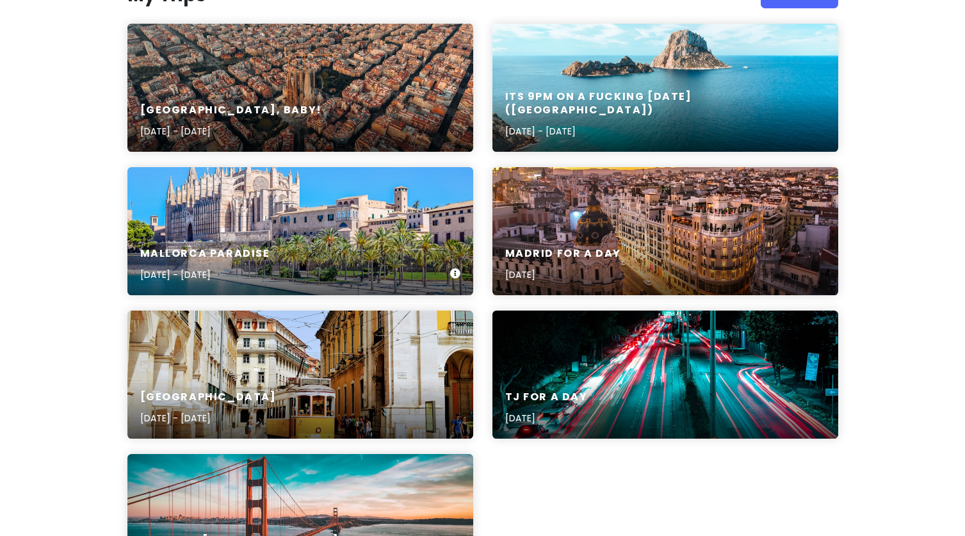
scroll to position [180, 0]
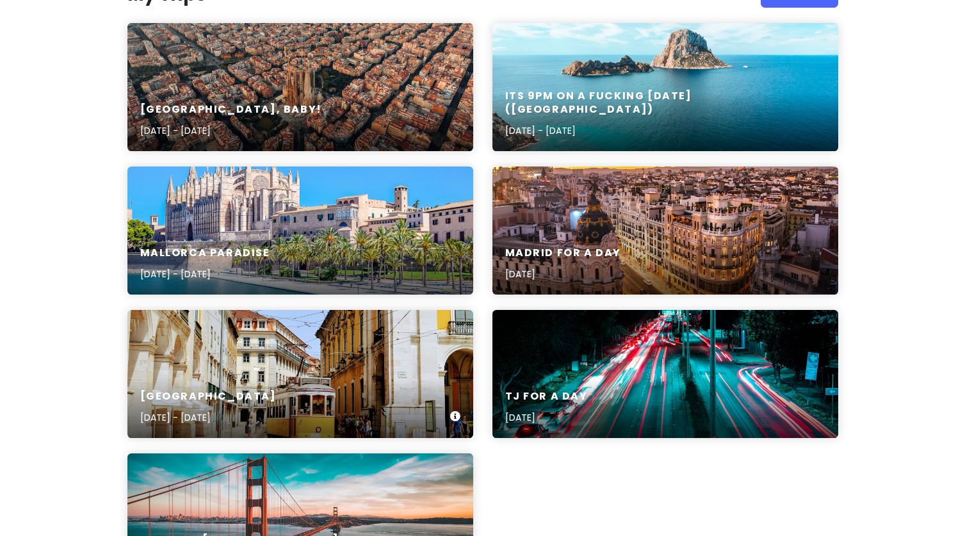
click at [359, 372] on div "[GEOGRAPHIC_DATA] [DATE] - [DATE]" at bounding box center [300, 374] width 346 height 128
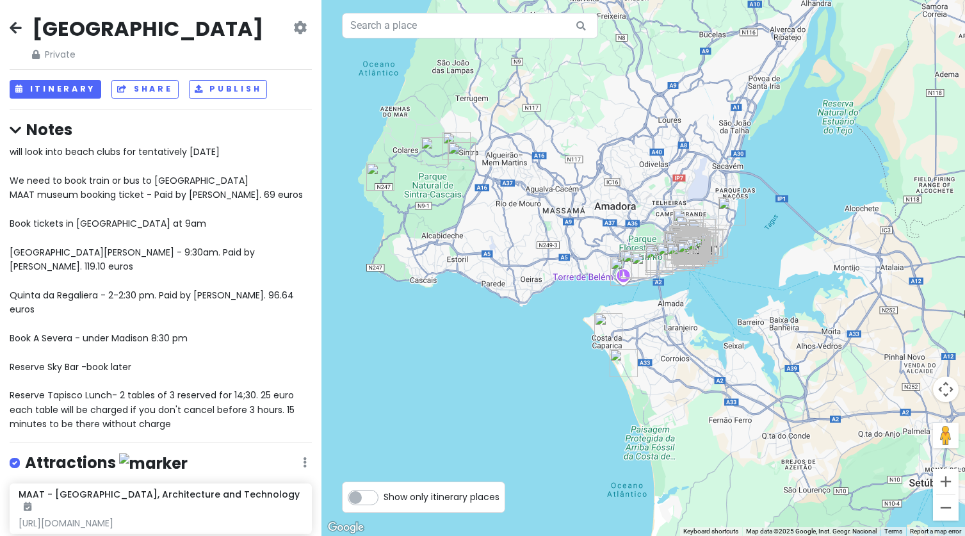
drag, startPoint x: 732, startPoint y: 201, endPoint x: 641, endPoint y: 199, distance: 91.0
click at [644, 201] on div at bounding box center [644, 268] width 644 height 536
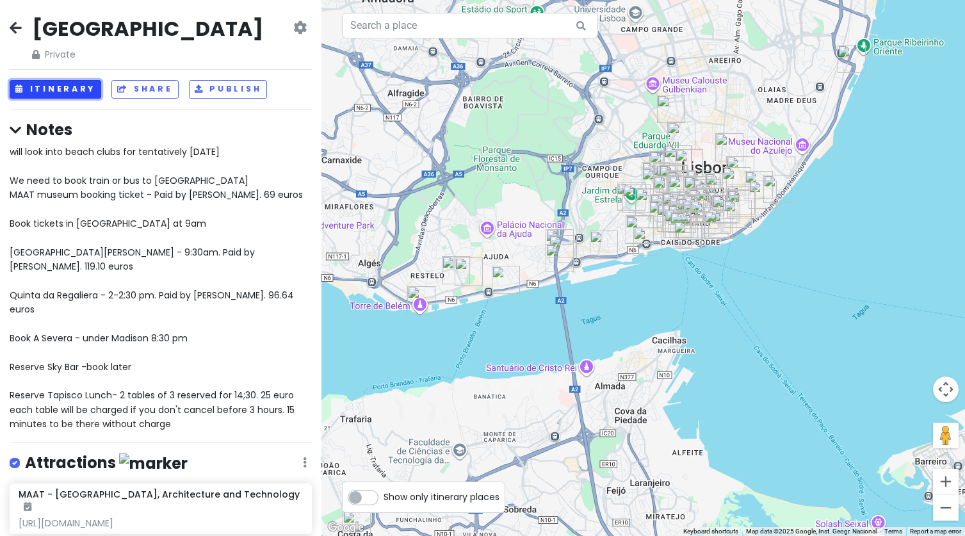
click at [58, 96] on button "Itinerary" at bounding box center [56, 89] width 92 height 19
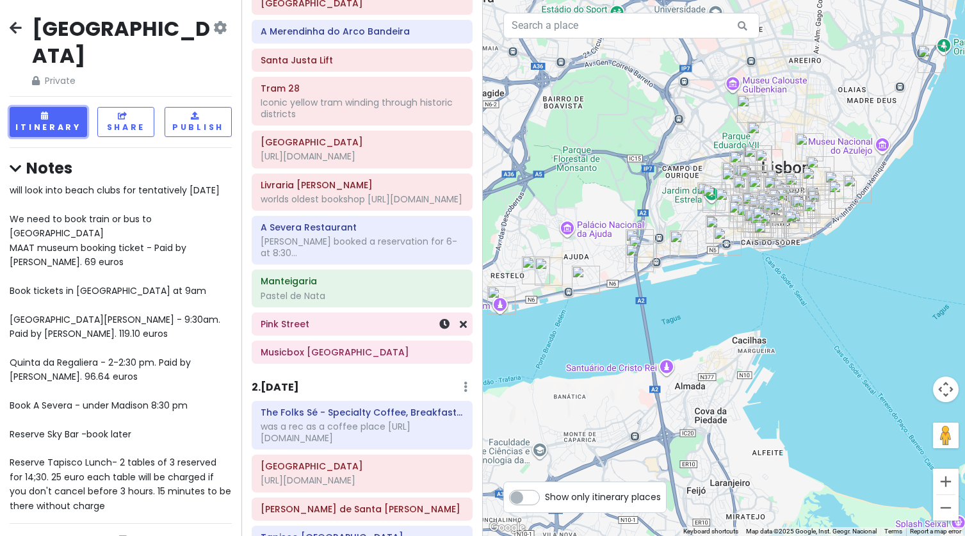
scroll to position [98, 0]
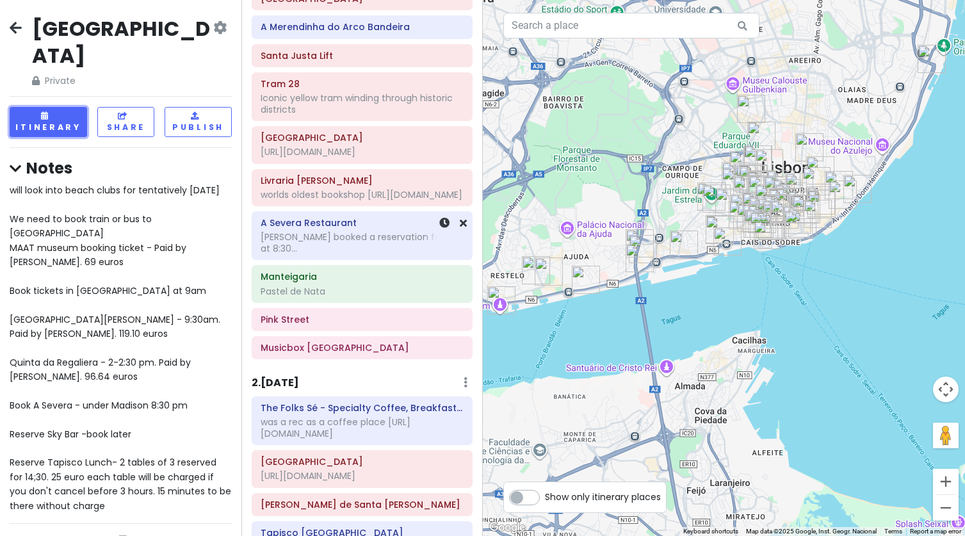
click at [377, 229] on h6 "A Severa Restaurant" at bounding box center [362, 223] width 203 height 12
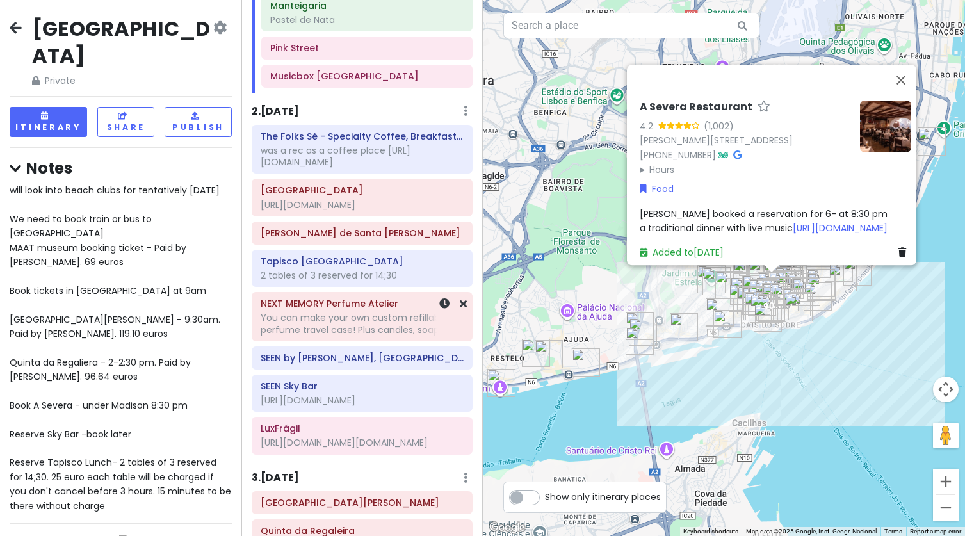
scroll to position [416, 0]
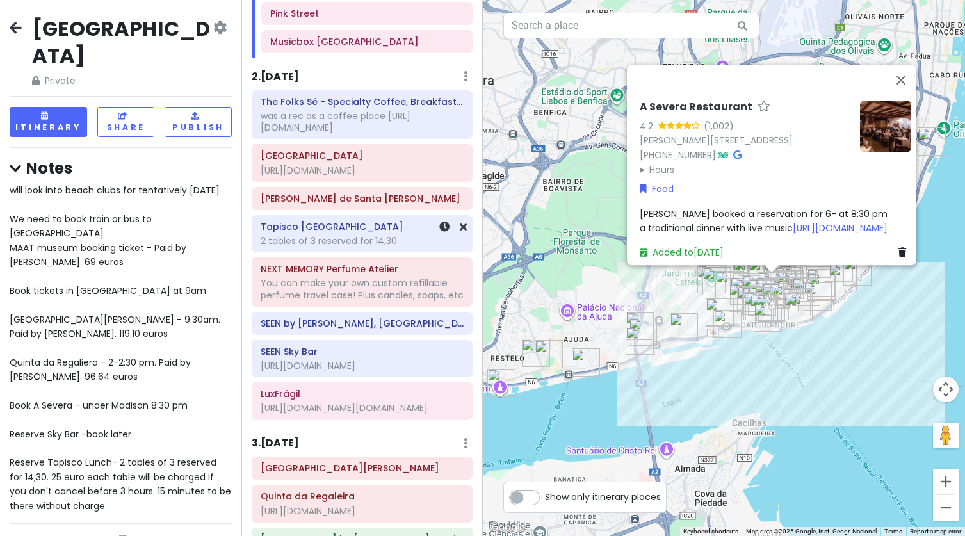
click at [381, 223] on h6 "Tapisco Lisboa" at bounding box center [362, 227] width 203 height 12
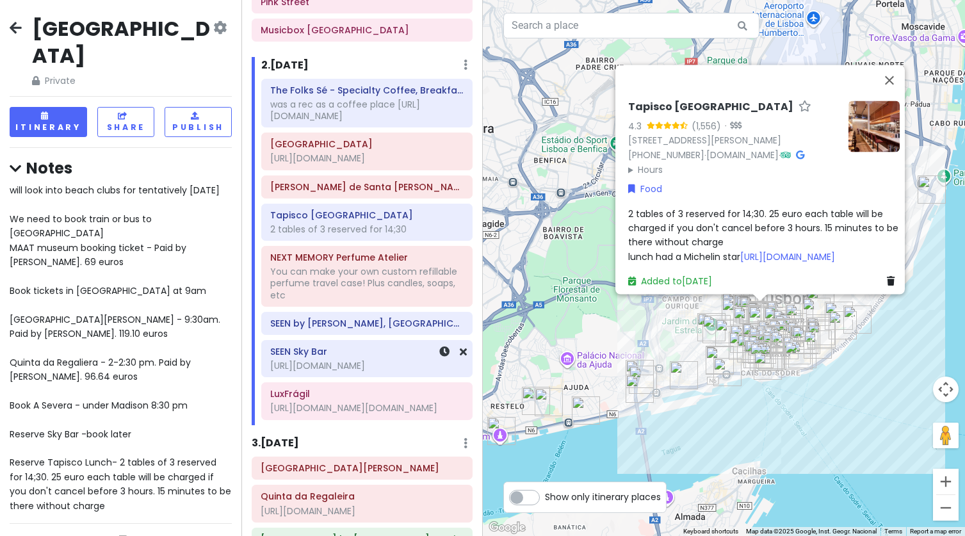
click at [352, 356] on h6 "SEEN Sky Bar" at bounding box center [366, 352] width 193 height 12
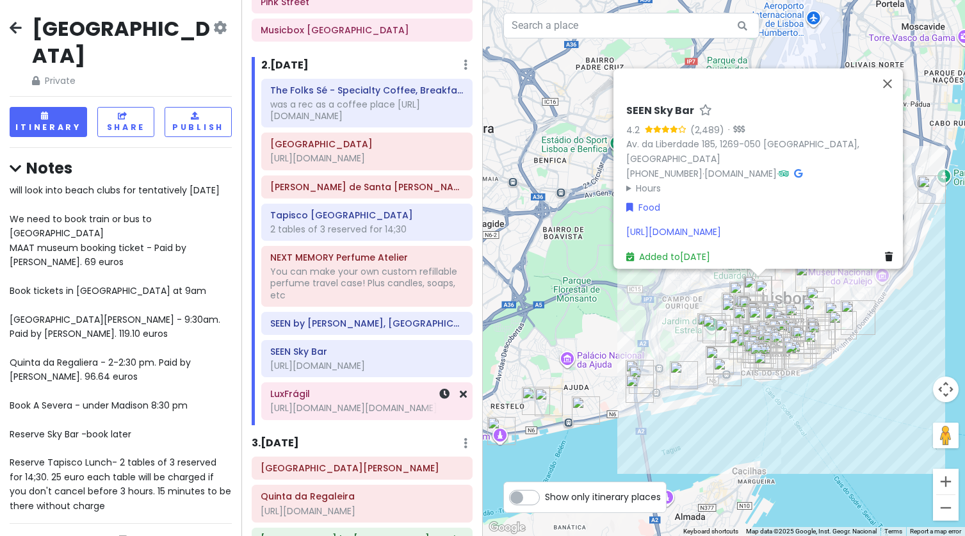
click at [345, 398] on h6 "LuxFrágil" at bounding box center [366, 394] width 193 height 12
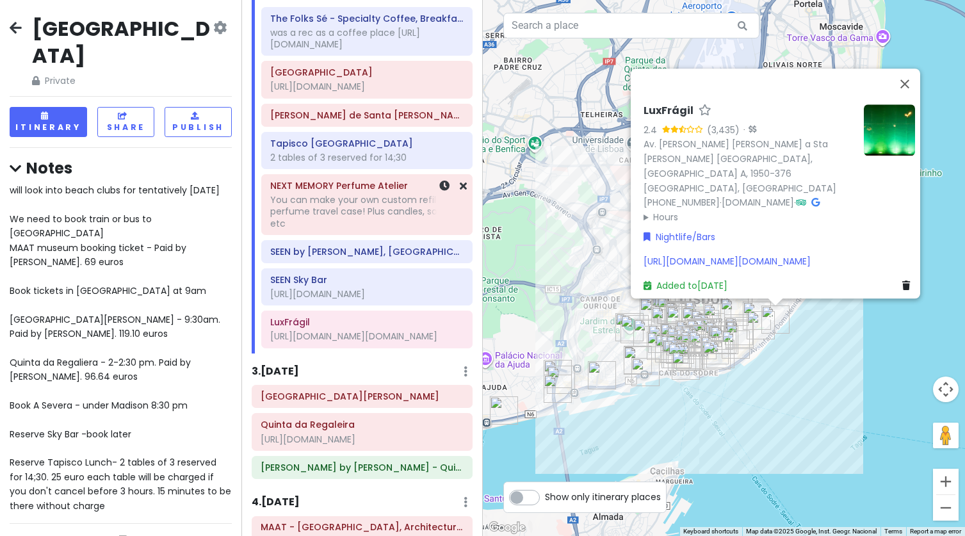
scroll to position [489, 0]
click at [375, 255] on h6 "SEEN by Olivier, Lisboa" at bounding box center [366, 251] width 193 height 12
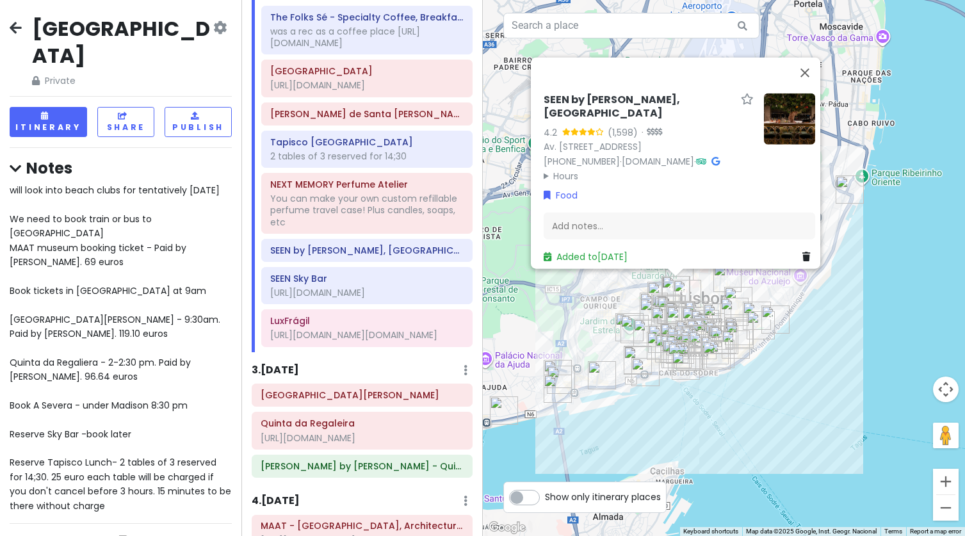
click at [771, 118] on img at bounding box center [789, 118] width 51 height 51
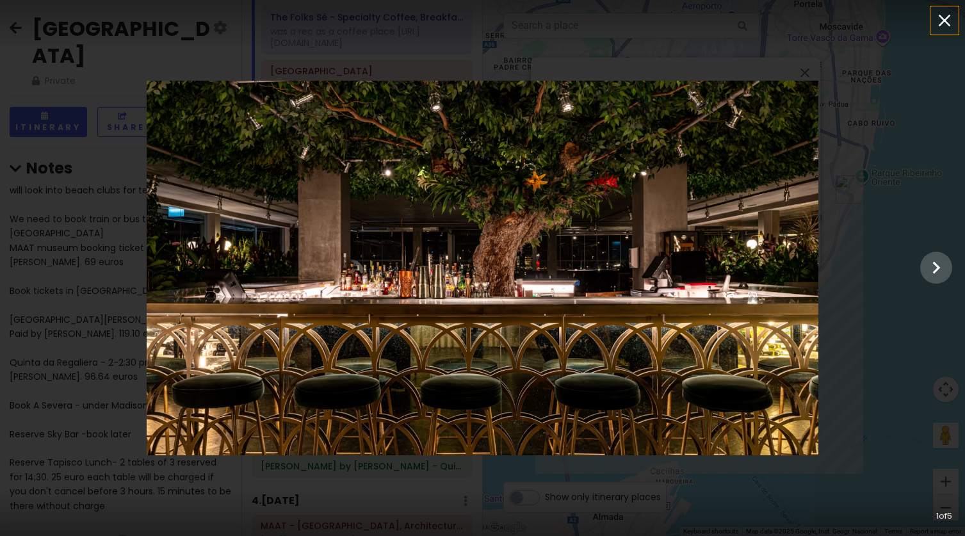
click at [944, 21] on icon "button" at bounding box center [945, 21] width 12 height 12
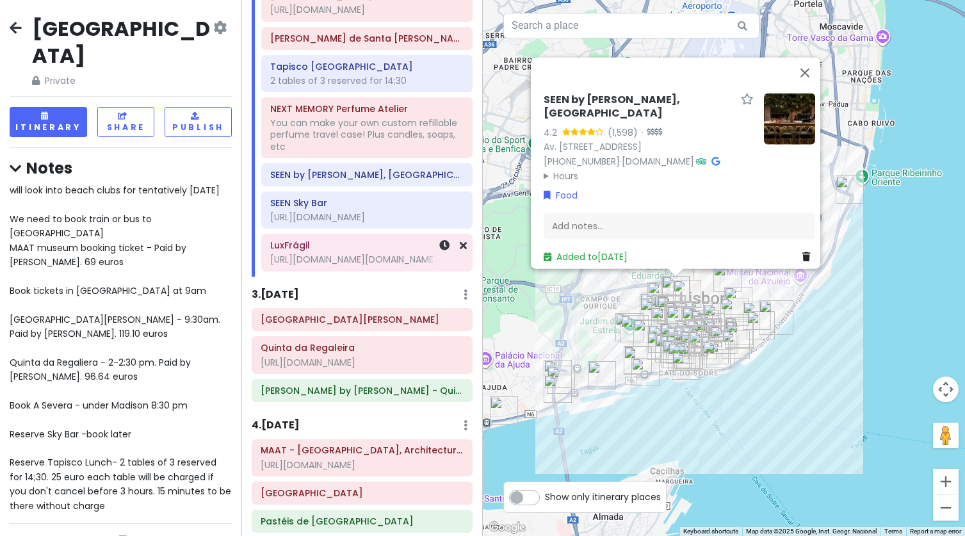
scroll to position [663, 0]
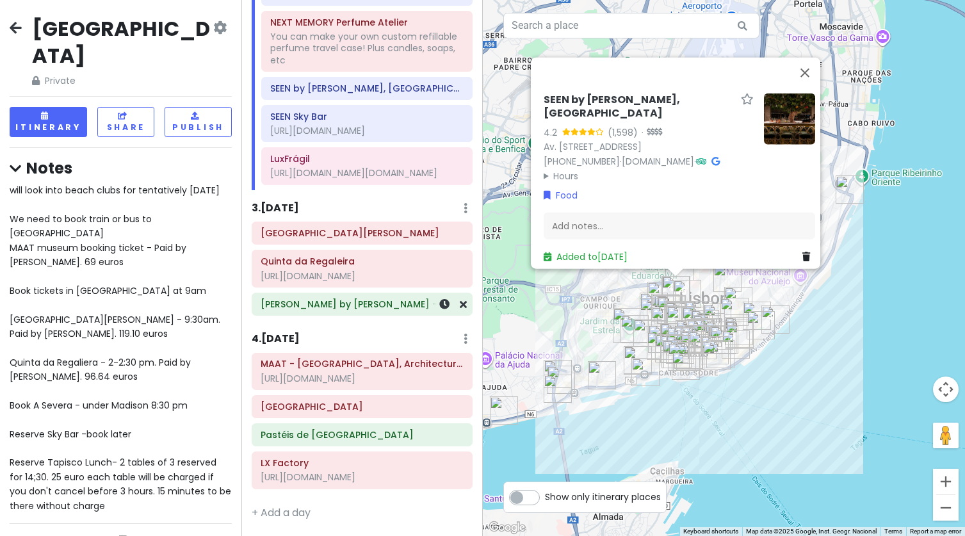
click at [340, 311] on div "Dona by Hugo Candeias - Quiosque da Estrela" at bounding box center [362, 304] width 203 height 18
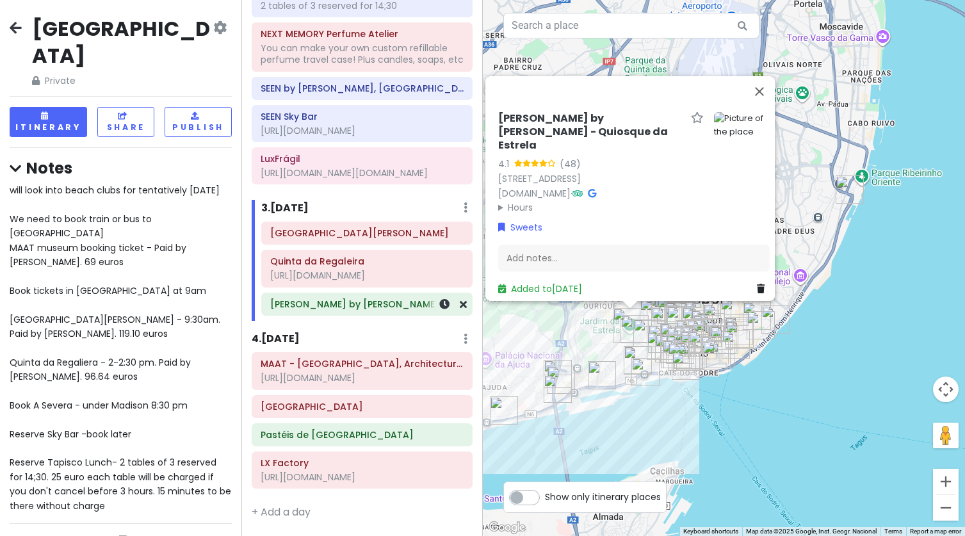
scroll to position [652, 0]
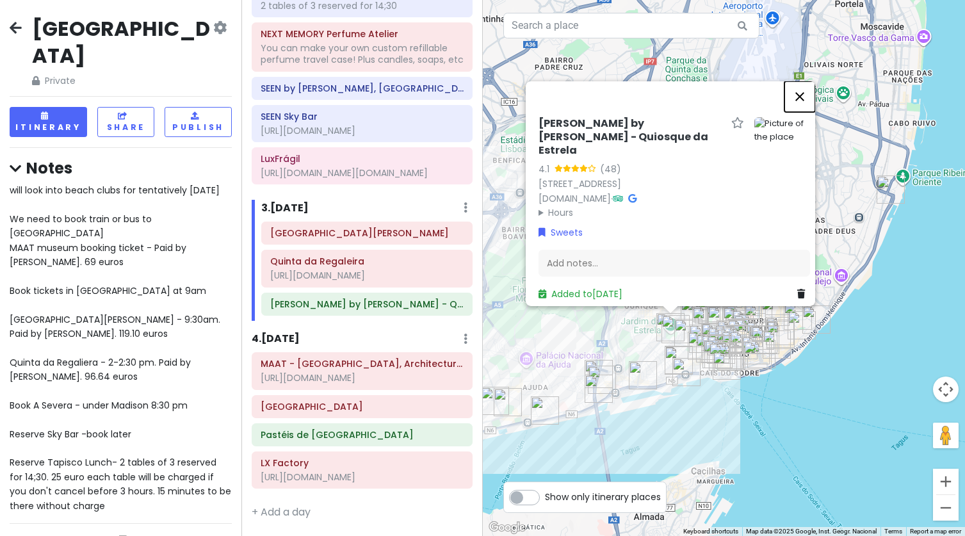
click at [805, 99] on button "Close" at bounding box center [800, 96] width 31 height 31
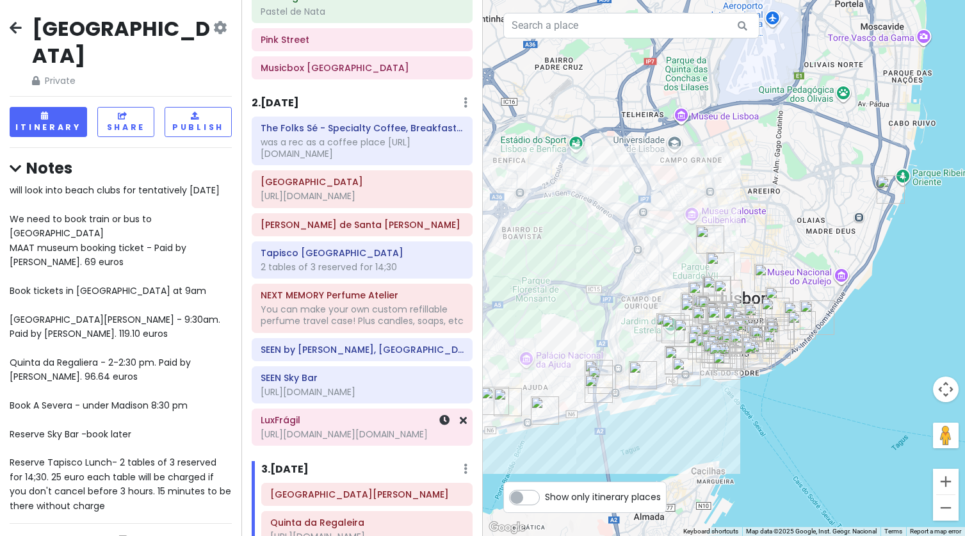
scroll to position [369, 0]
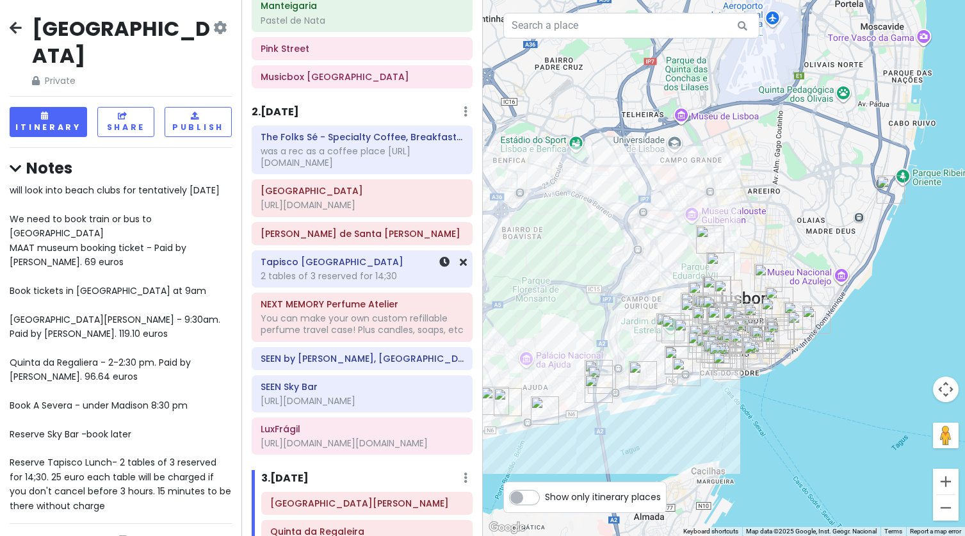
click at [386, 254] on div "Tapisco Lisboa 2 tables of 3 reserved for 14;30" at bounding box center [362, 269] width 203 height 32
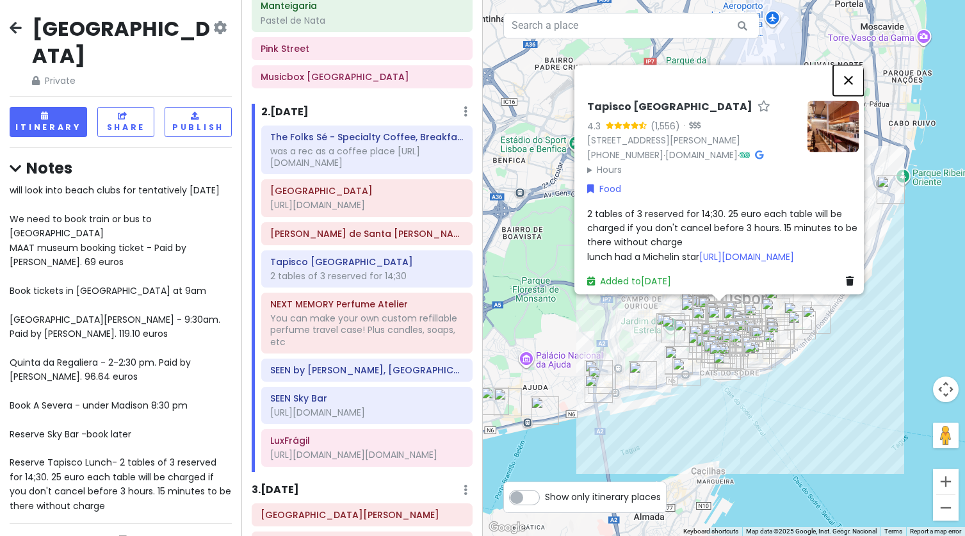
click at [856, 65] on button "Close" at bounding box center [848, 80] width 31 height 31
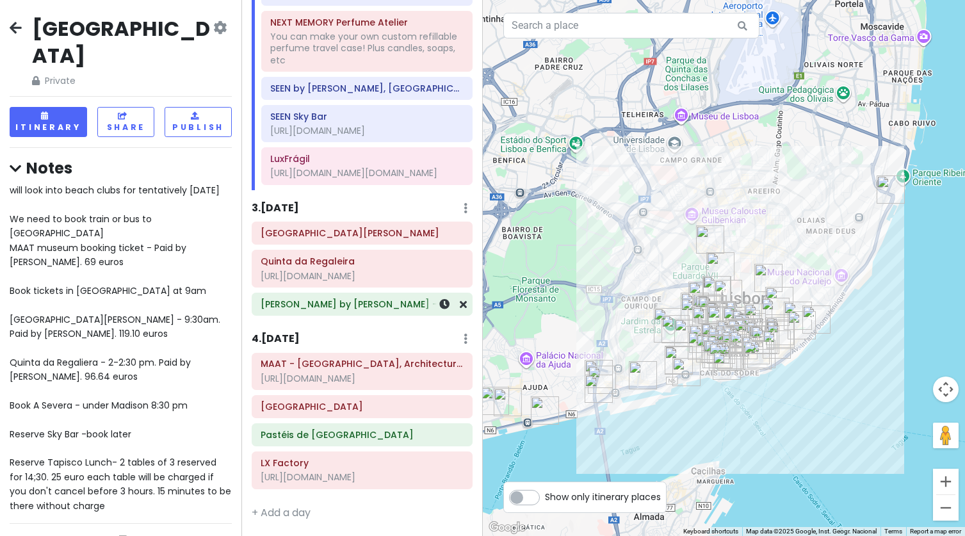
scroll to position [663, 0]
click at [345, 305] on h6 "Dona by Hugo Candeias - Quiosque da Estrela" at bounding box center [362, 305] width 203 height 12
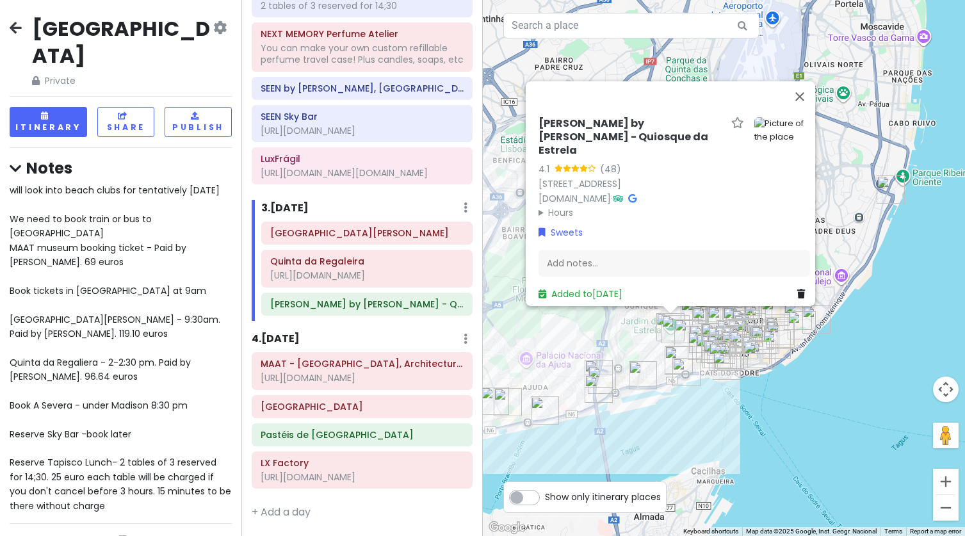
click at [771, 144] on img at bounding box center [783, 130] width 56 height 27
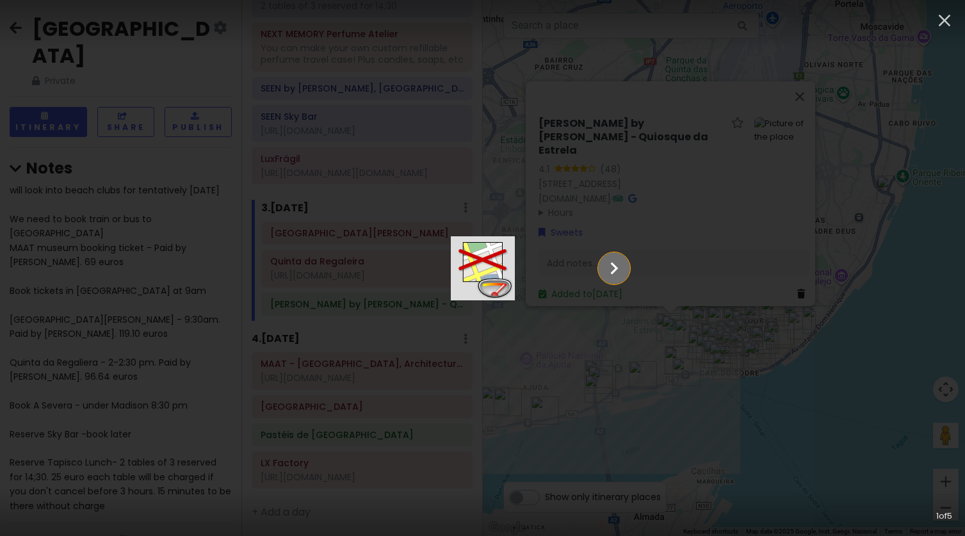
click at [627, 268] on icon "Show slide 2 of 5" at bounding box center [614, 268] width 24 height 31
click at [627, 268] on icon "Show slide 3 of 5" at bounding box center [614, 268] width 24 height 31
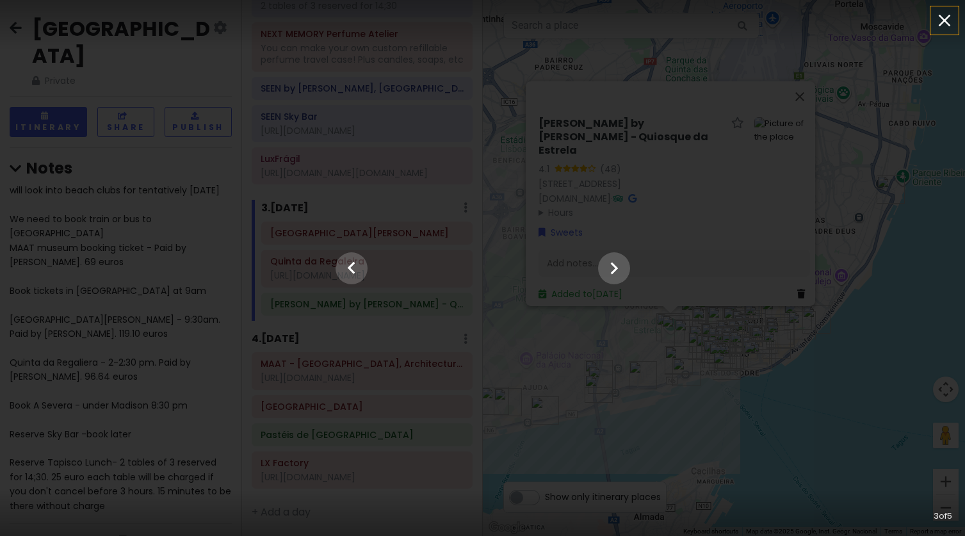
click at [944, 14] on icon "button" at bounding box center [945, 20] width 21 height 21
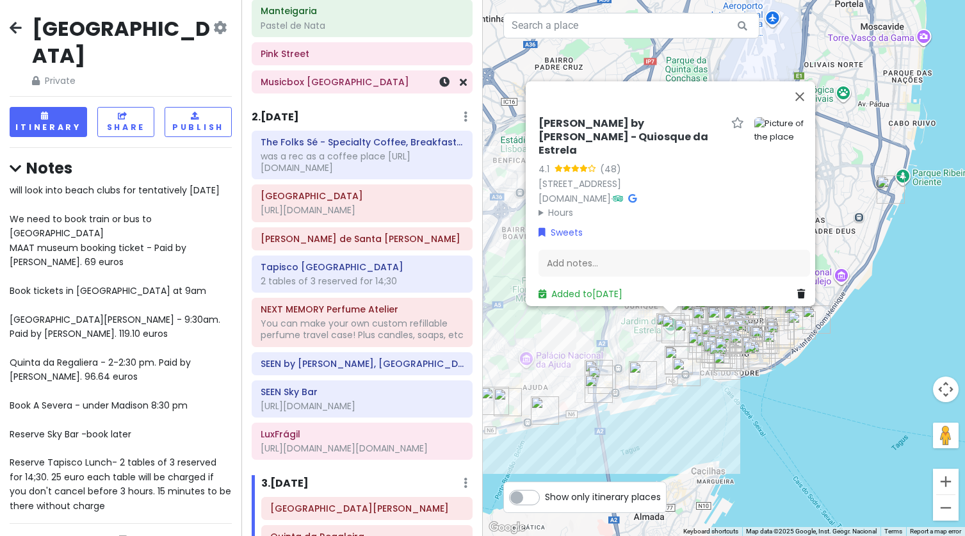
scroll to position [365, 0]
click at [341, 193] on h6 "Alfama District" at bounding box center [362, 195] width 203 height 12
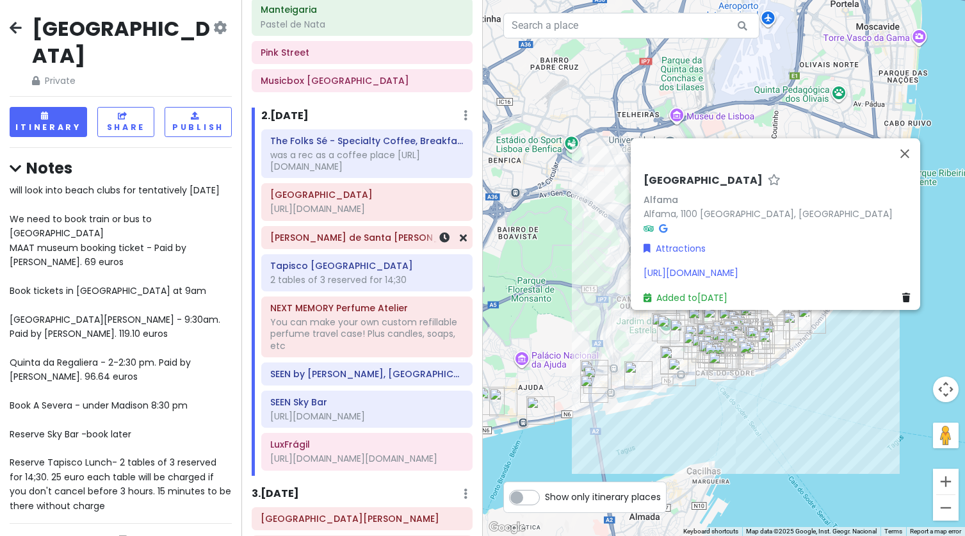
click at [393, 245] on div "Mercado de Santa Clara" at bounding box center [366, 238] width 193 height 18
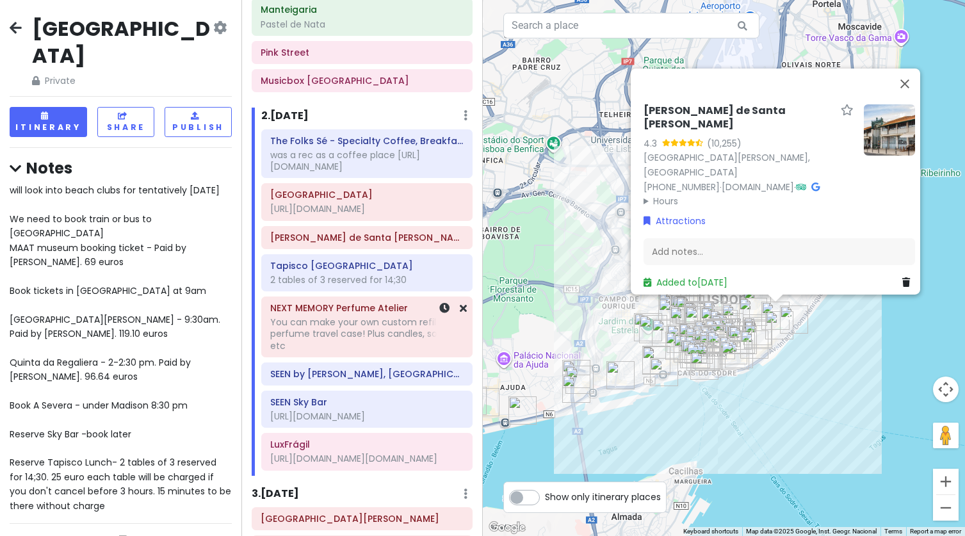
click at [354, 312] on h6 "NEXT MEMORY Perfume Atelier" at bounding box center [366, 308] width 193 height 12
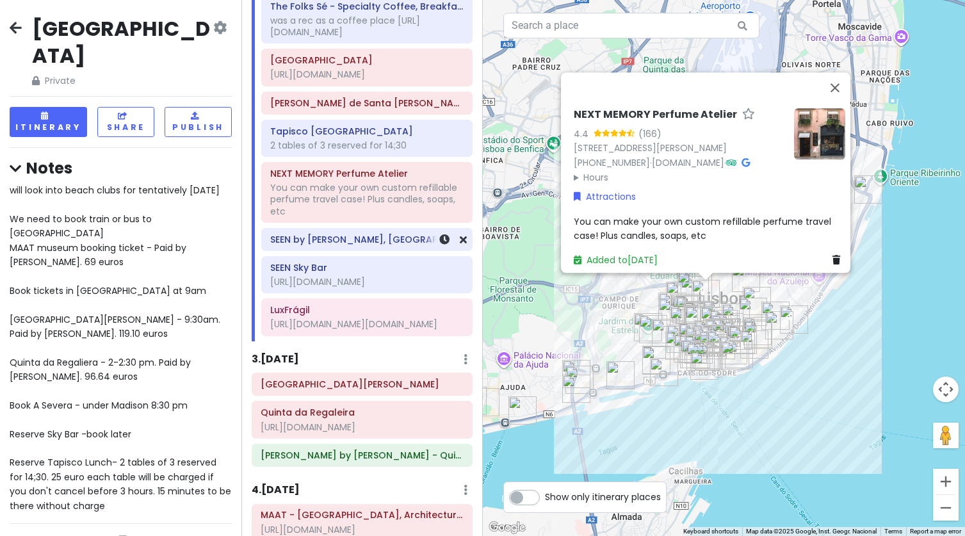
scroll to position [502, 0]
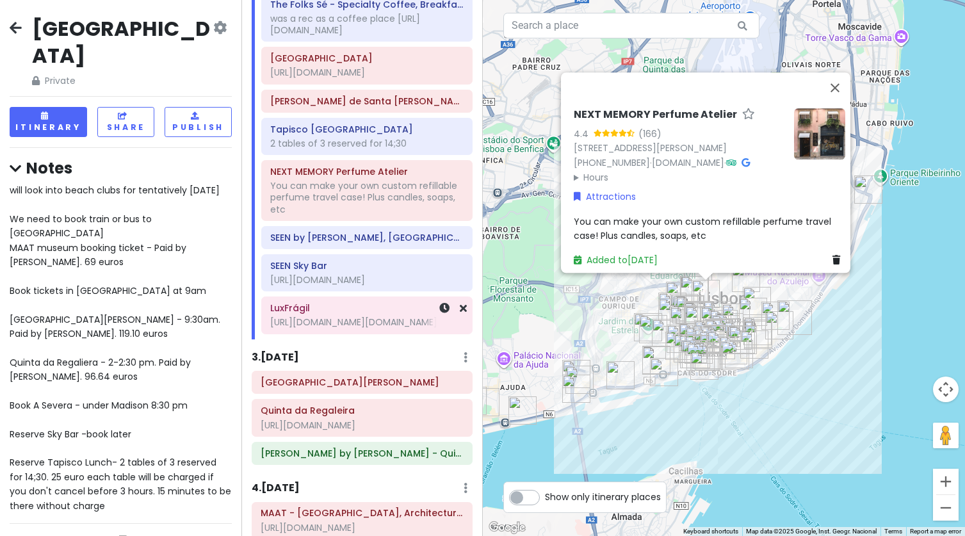
click at [357, 316] on div "https://www.tiktok.com/@black.pomade/video/7277191971142241569" at bounding box center [366, 322] width 193 height 12
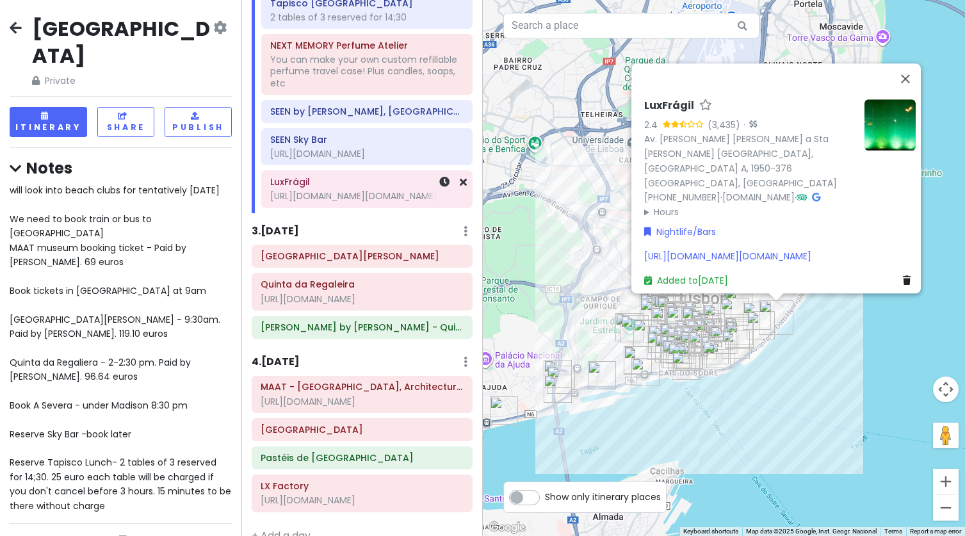
scroll to position [663, 0]
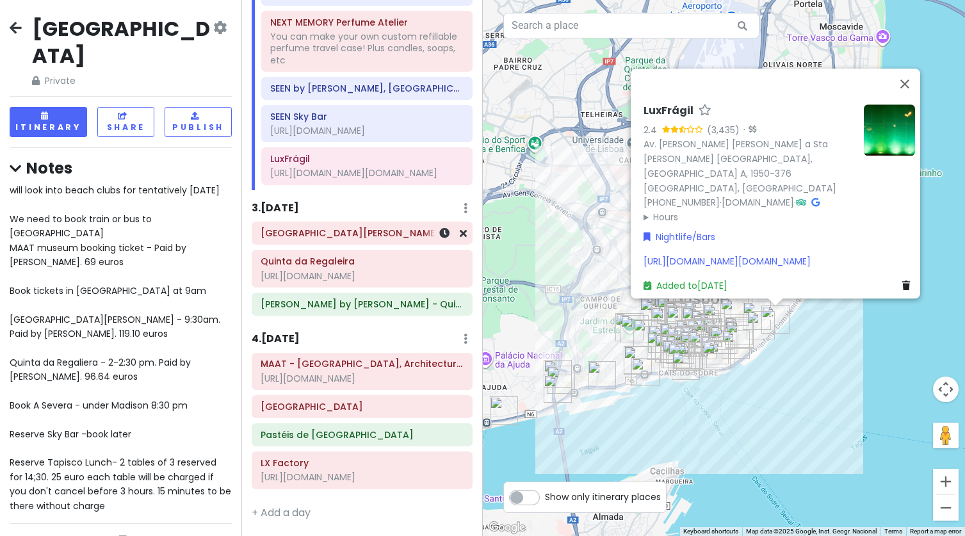
click at [368, 237] on h6 "National Palace of Pena" at bounding box center [362, 233] width 203 height 12
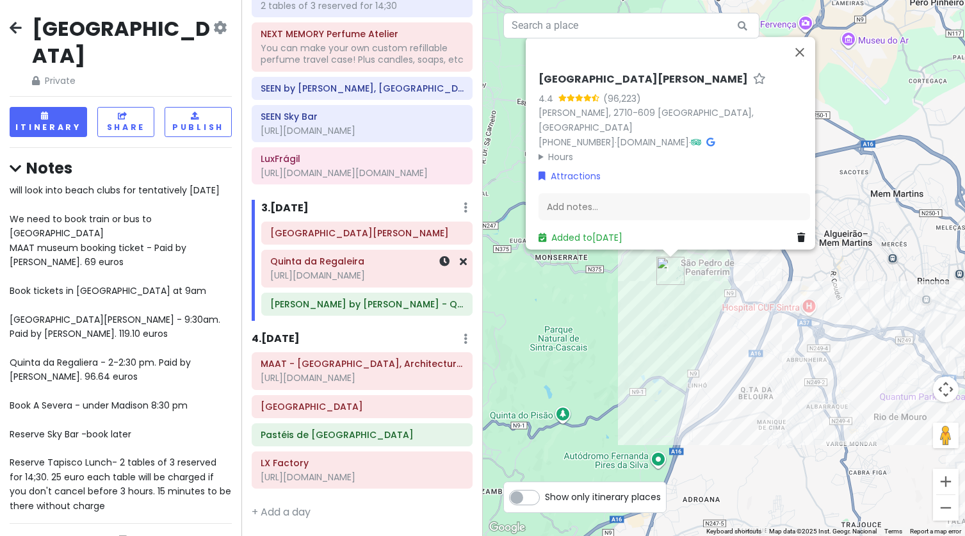
click at [379, 264] on h6 "Quinta da Regaleira" at bounding box center [366, 262] width 193 height 12
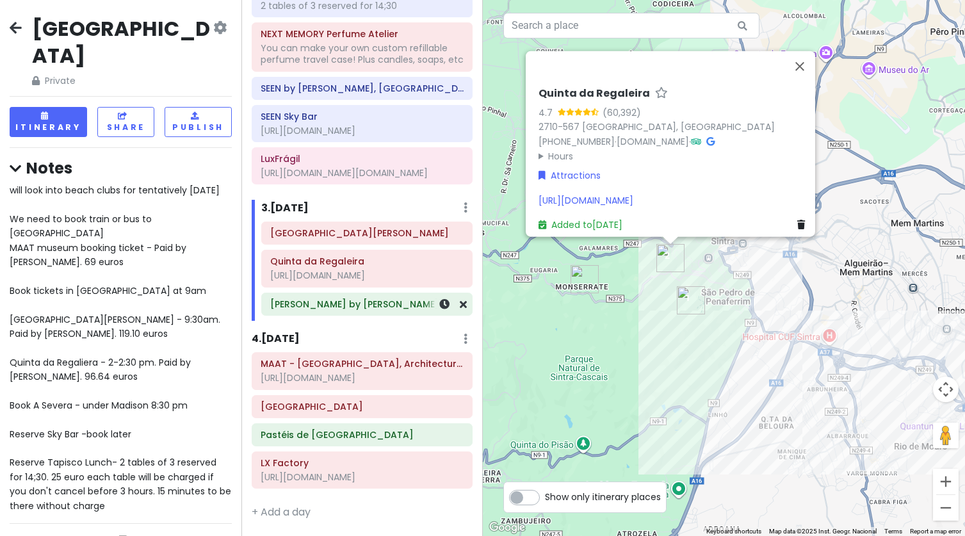
click at [356, 302] on h6 "Dona by Hugo Candeias - Quiosque da Estrela" at bounding box center [366, 305] width 193 height 12
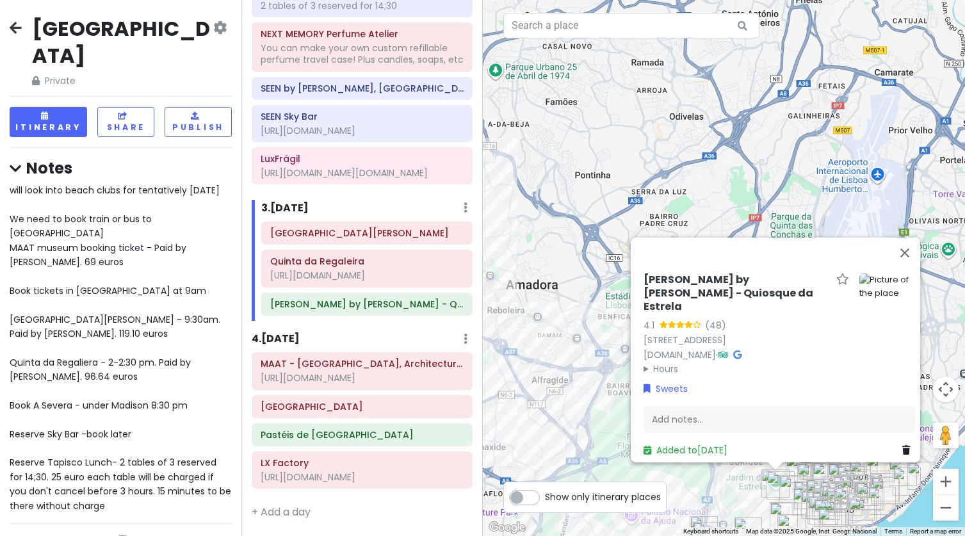
click at [10, 28] on icon at bounding box center [16, 27] width 12 height 10
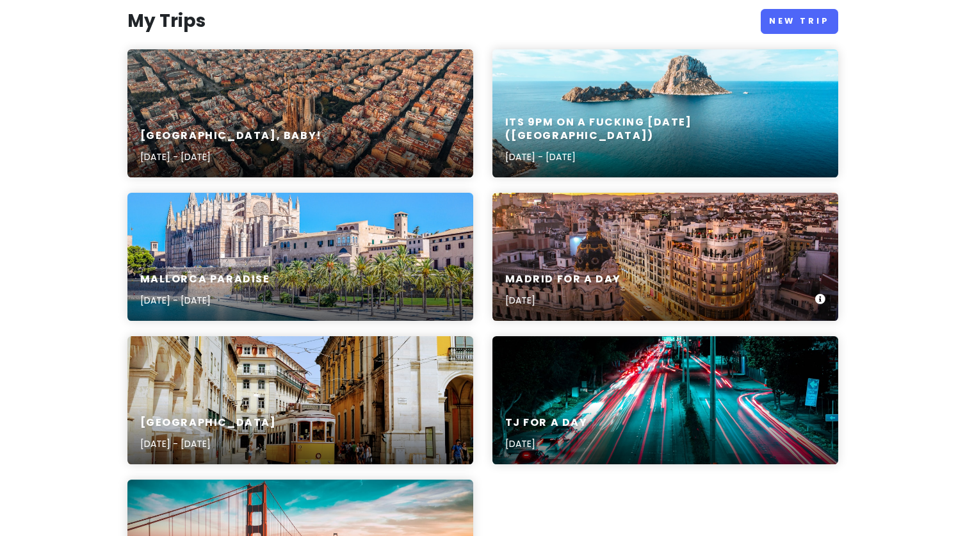
scroll to position [151, 0]
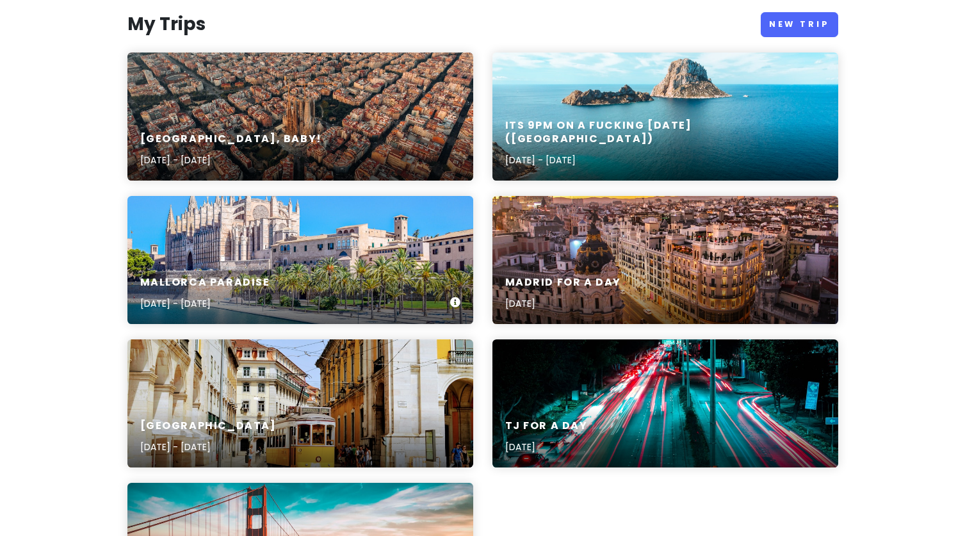
click at [416, 289] on div "Mallorca Paradise Aug 27, 2025 - Aug 30, 2025" at bounding box center [300, 293] width 346 height 61
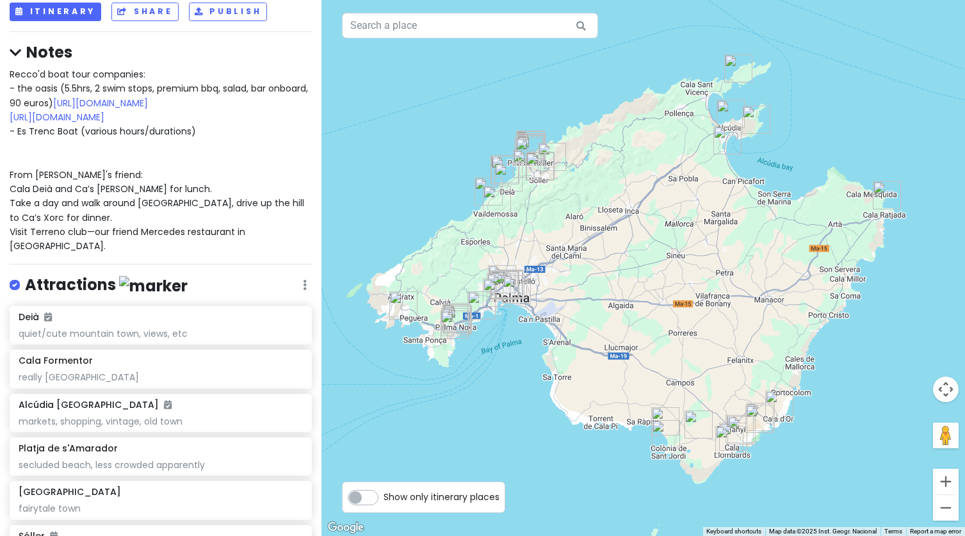
scroll to position [77, 0]
click at [66, 18] on button "Itinerary" at bounding box center [56, 12] width 92 height 19
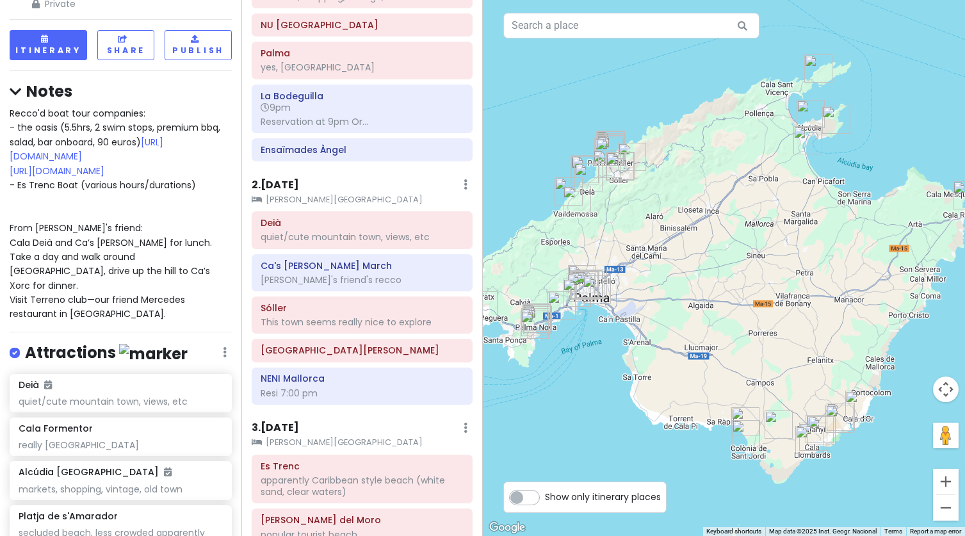
scroll to position [0, 0]
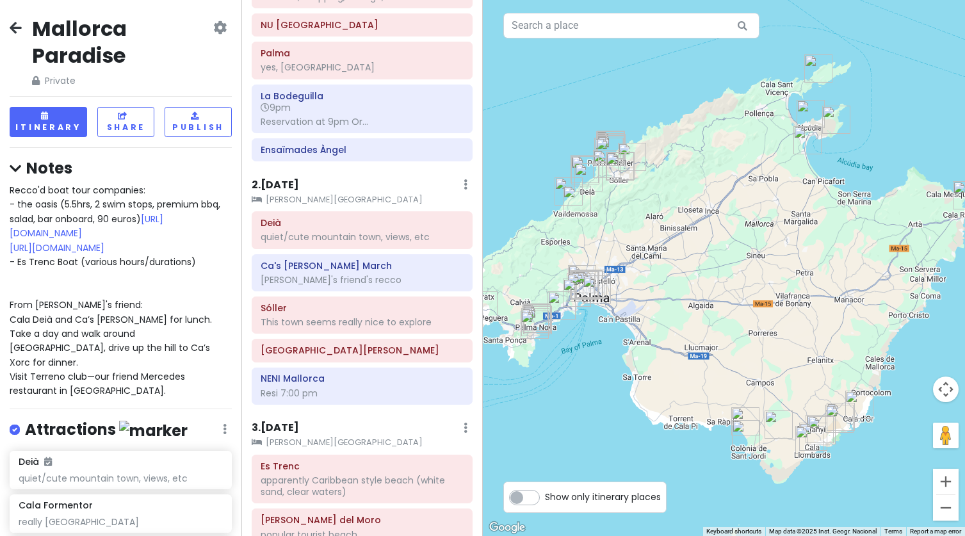
click at [14, 27] on icon at bounding box center [16, 27] width 12 height 10
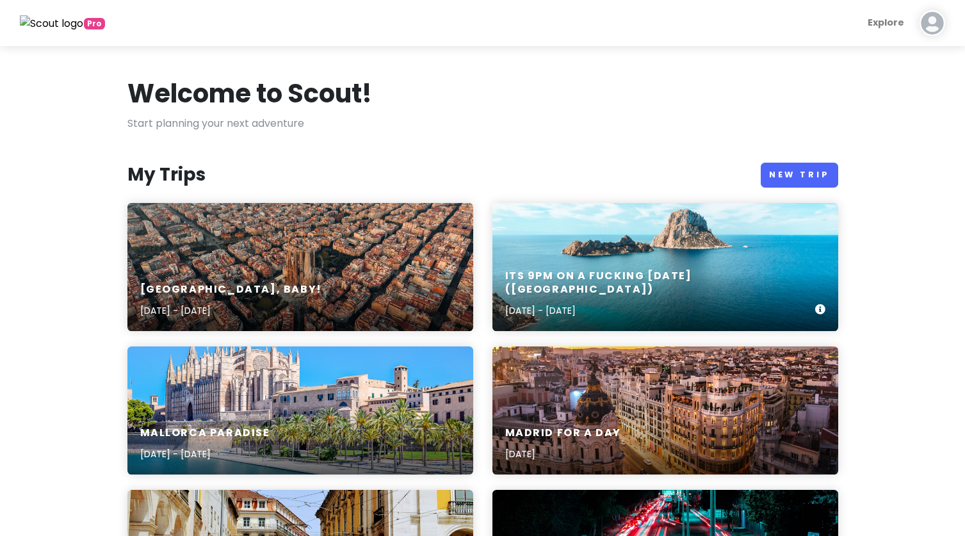
click at [593, 224] on div "ITS 9PM ON A FUCKING FRIDAY (Ibiza) Aug 30, 2025 - Sep 1, 2025" at bounding box center [666, 267] width 346 height 128
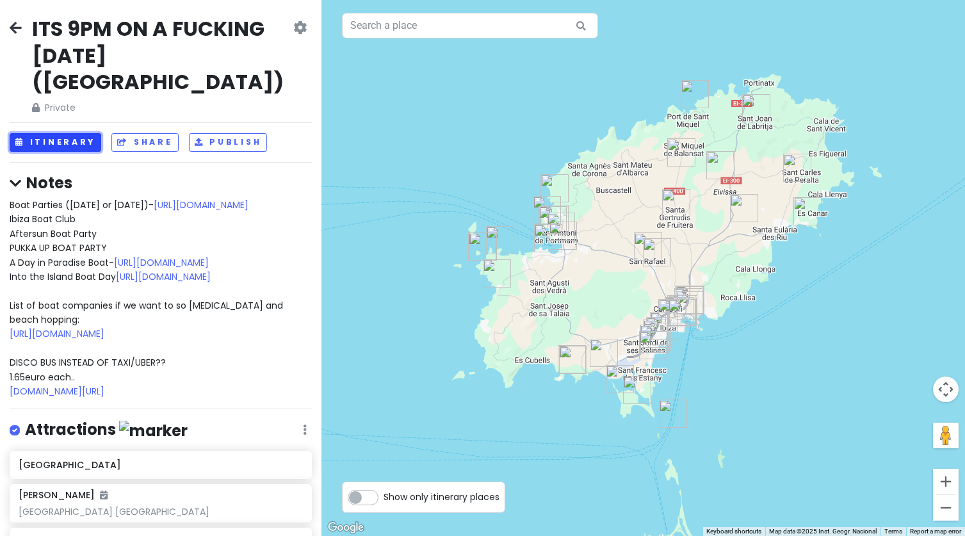
click at [60, 133] on button "Itinerary" at bounding box center [56, 142] width 92 height 19
